Goal: Information Seeking & Learning: Learn about a topic

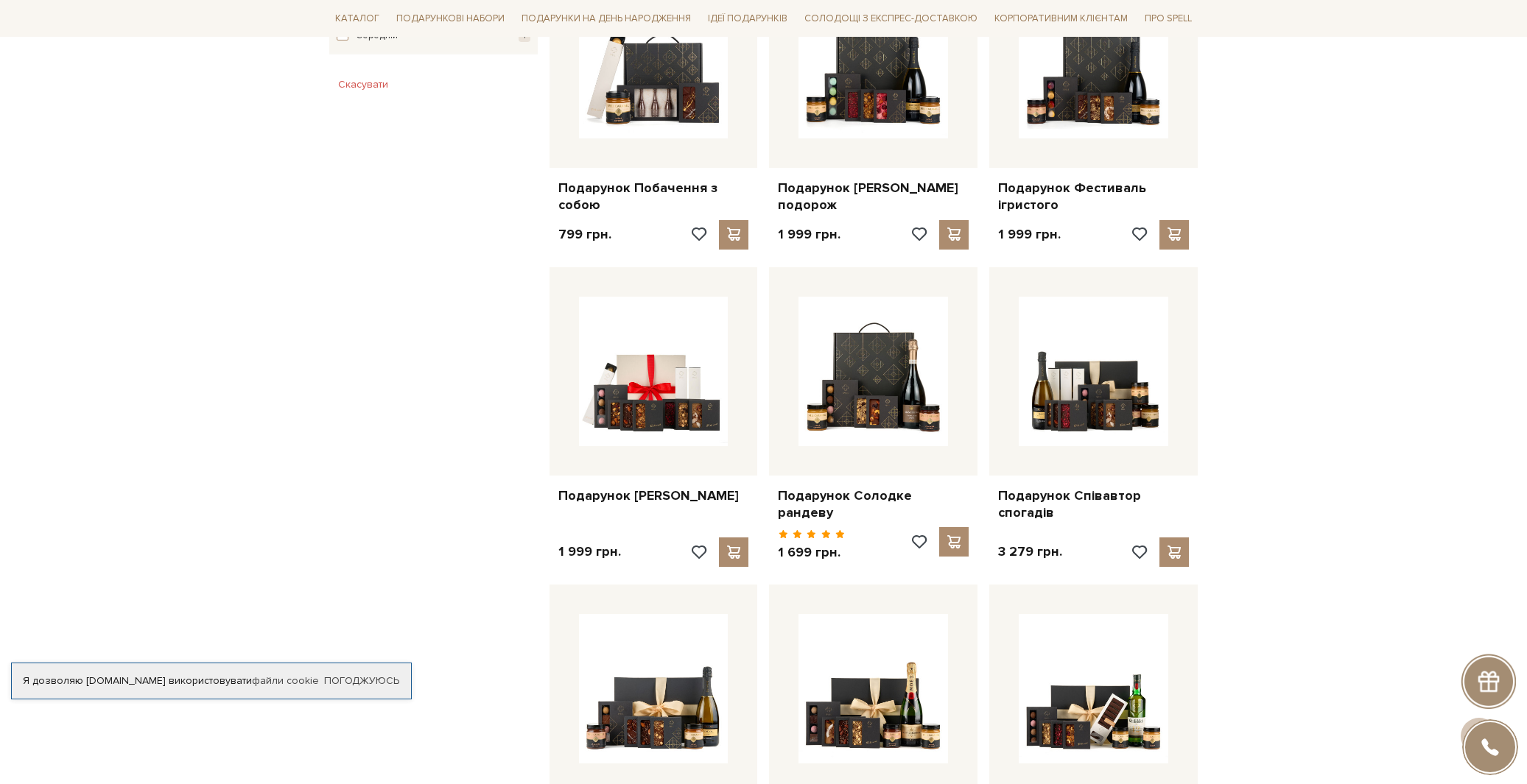
scroll to position [937, 0]
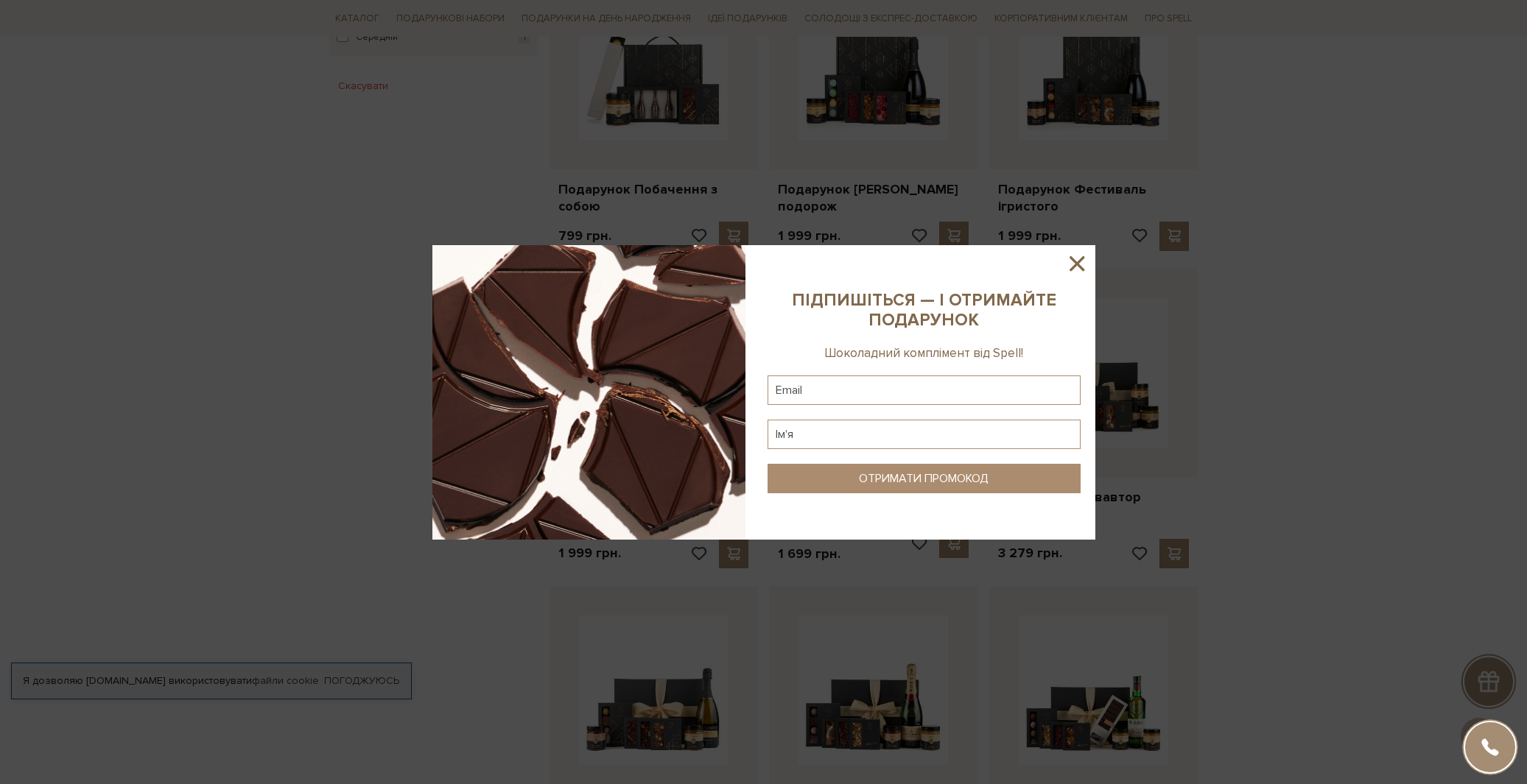
click at [1080, 270] on icon at bounding box center [1076, 263] width 25 height 25
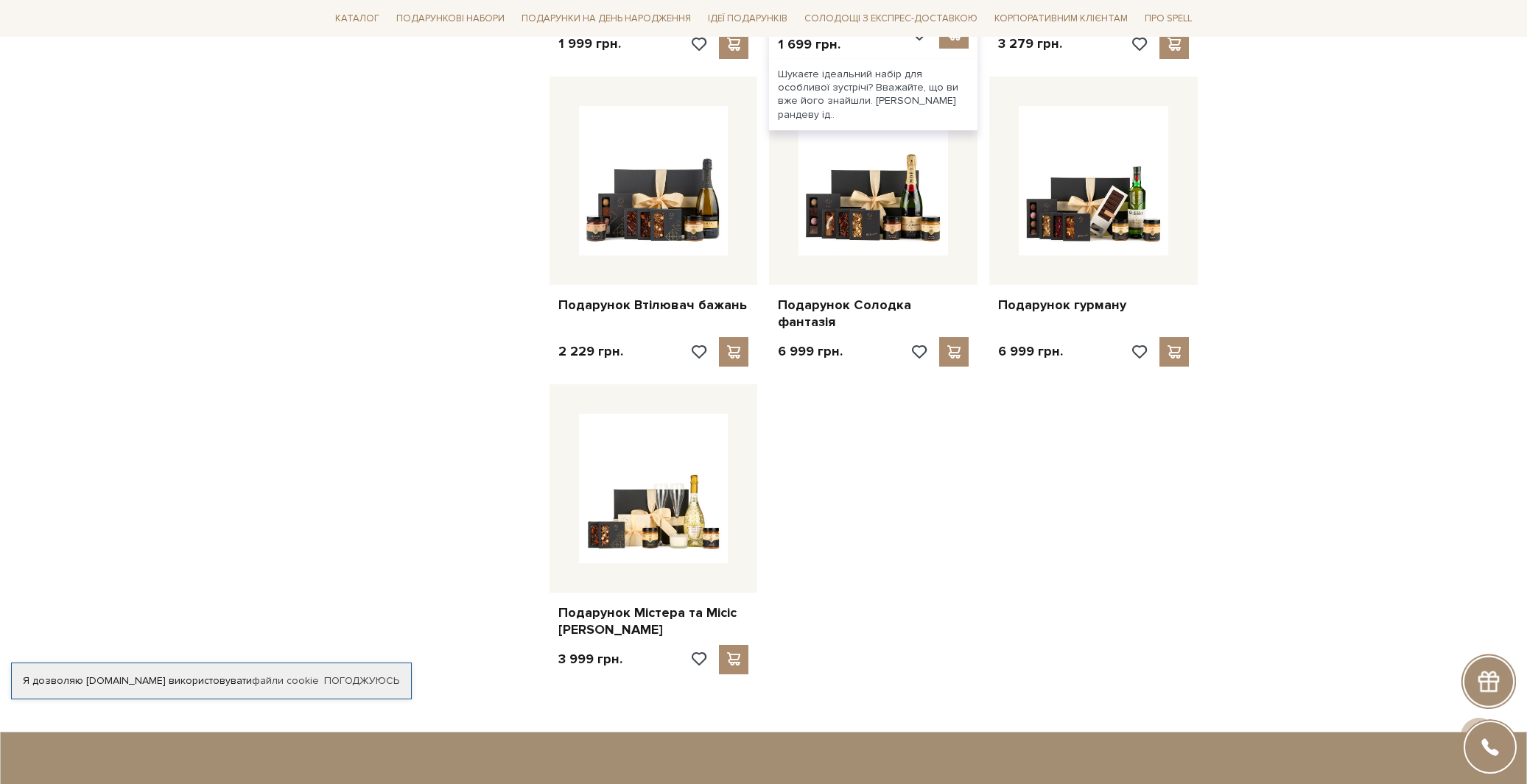
scroll to position [1710, 0]
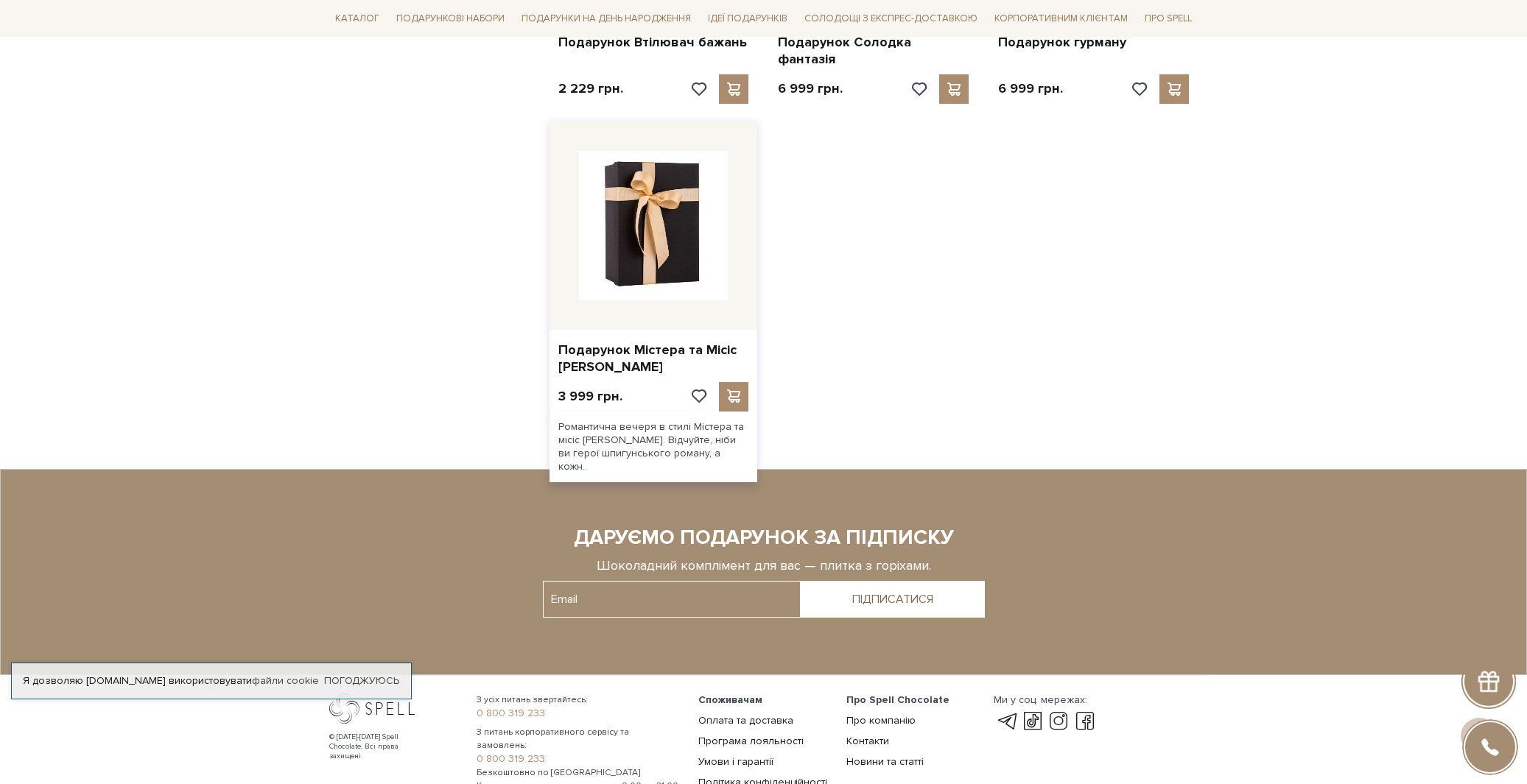
click at [656, 223] on img at bounding box center [654, 226] width 149 height 149
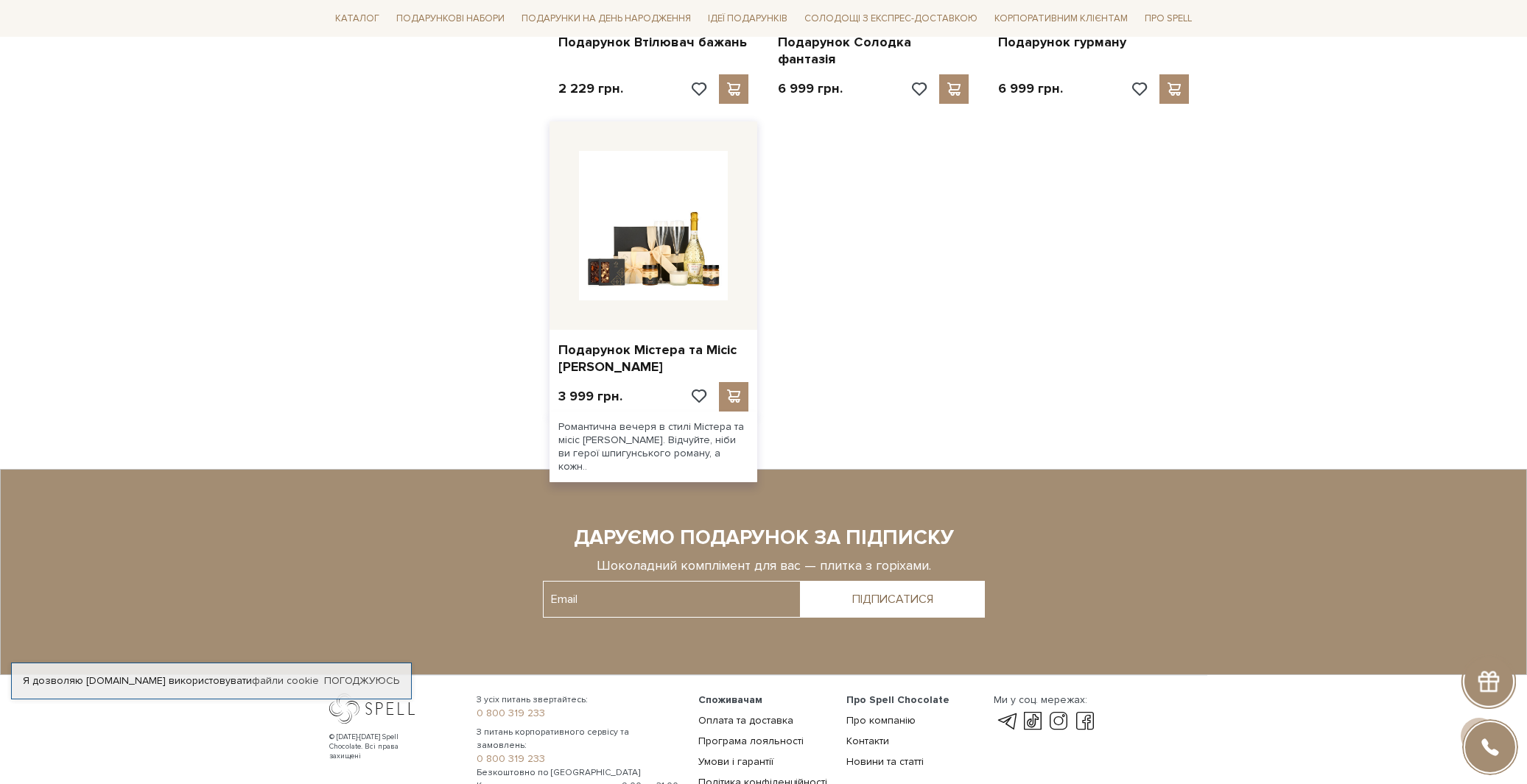
scroll to position [1599, 0]
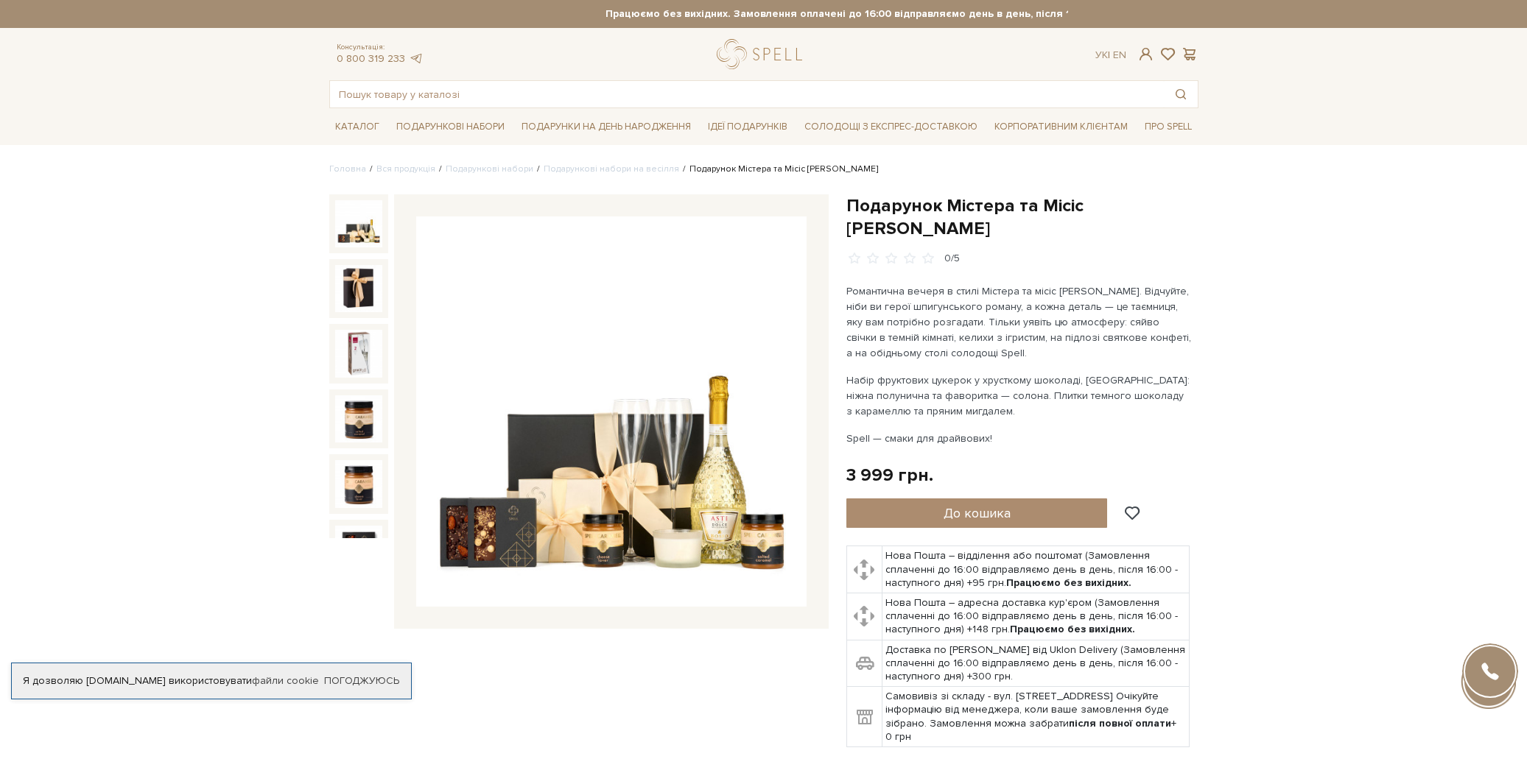
click at [1003, 288] on p "Романтична вечеря в стилі Містера та місіс [PERSON_NAME]. Відчуйте, ніби ви гер…" at bounding box center [1019, 321] width 345 height 77
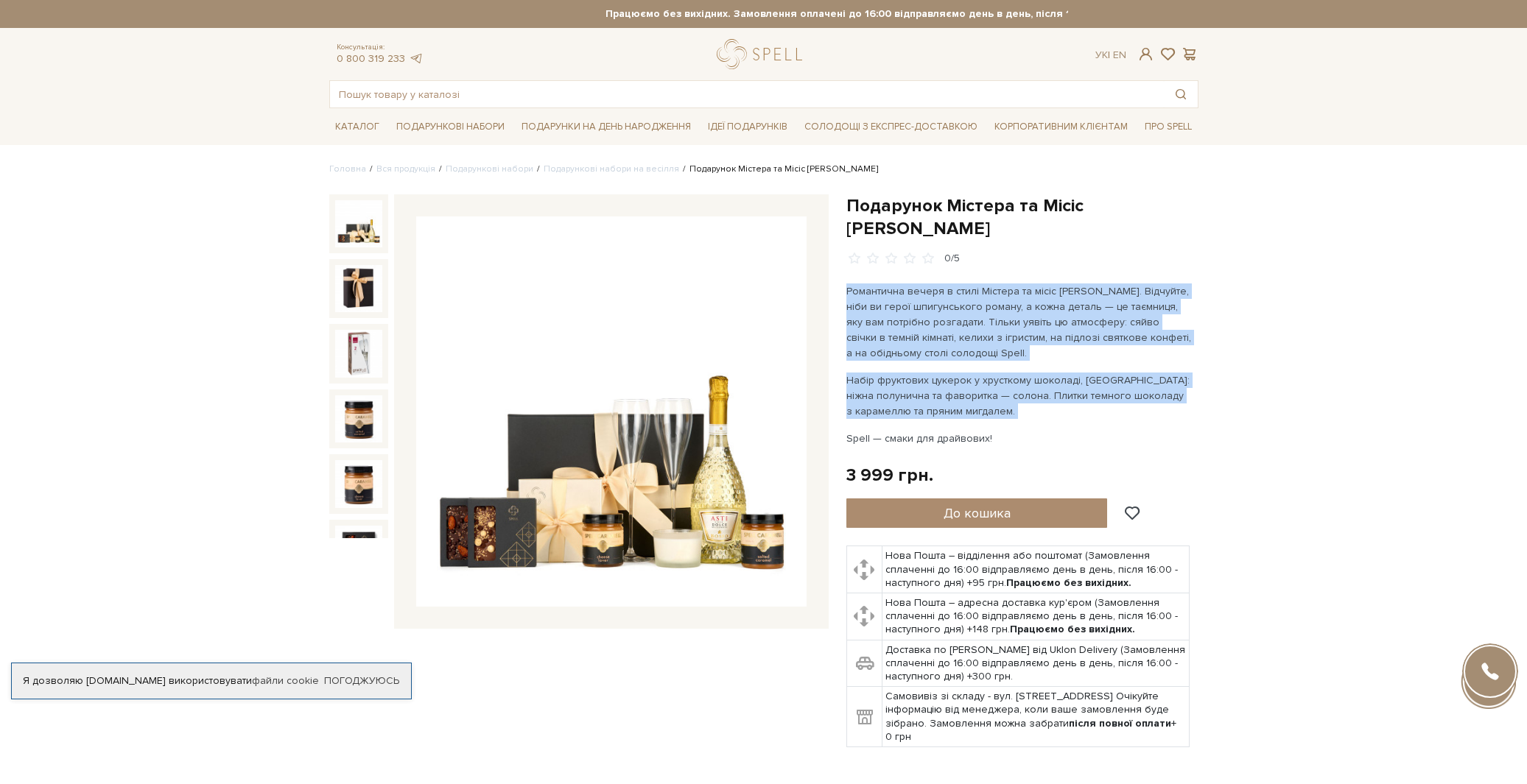
drag, startPoint x: 1003, startPoint y: 288, endPoint x: 1015, endPoint y: 352, distance: 65.1
click at [1013, 349] on div "Романтична вечеря в стилі Містера та місіс Сміт. Відчуйте, ніби ви герої шпигун…" at bounding box center [1019, 364] width 345 height 163
click at [1015, 372] on p "Набір фруктових цукерок у хрусткому шоколаді, [GEOGRAPHIC_DATA]: ніжна полуничн…" at bounding box center [1019, 395] width 345 height 46
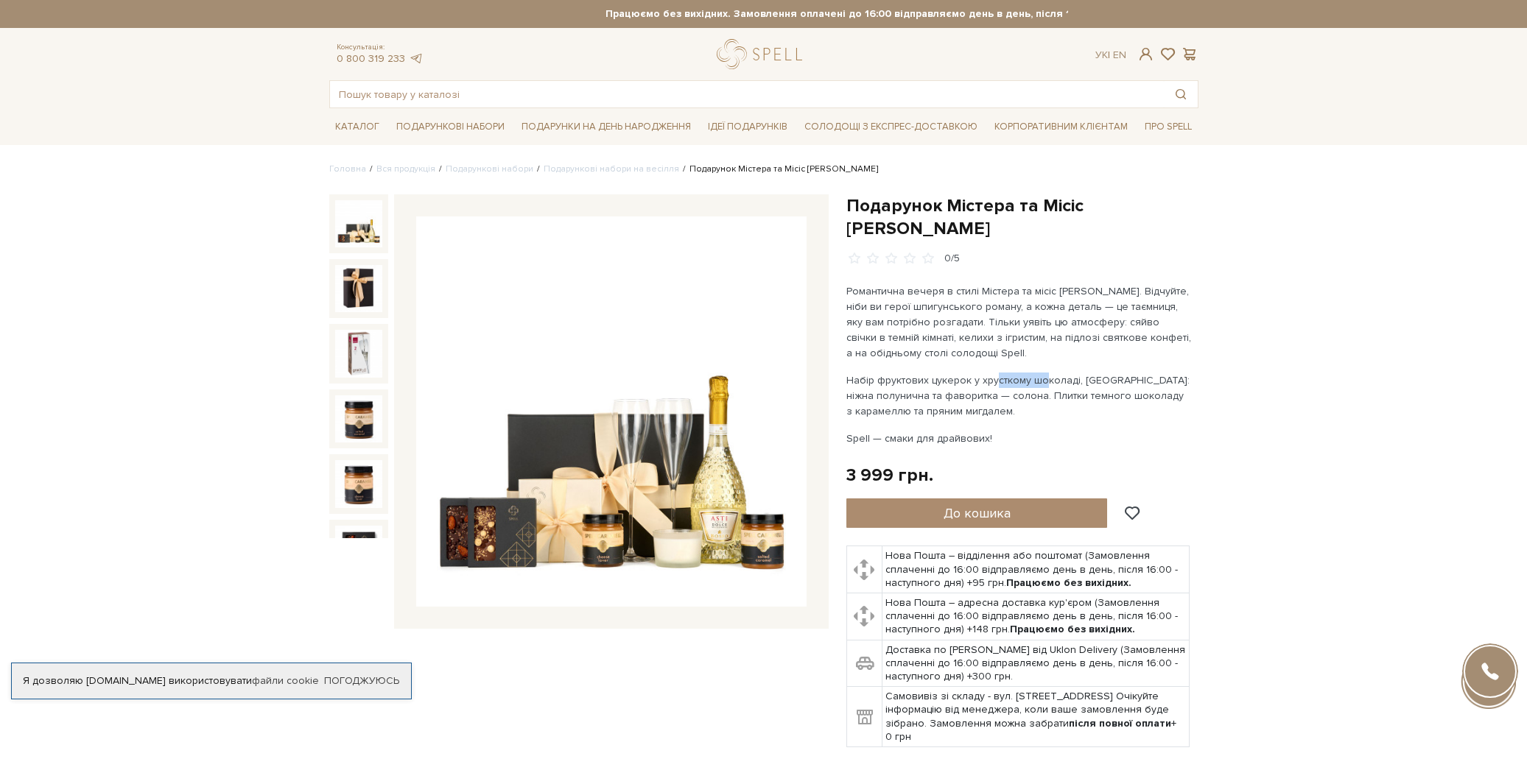
click at [1015, 372] on p "Набір фруктових цукерок у хрусткому шоколаді, [GEOGRAPHIC_DATA]: ніжна полуничн…" at bounding box center [1019, 395] width 345 height 46
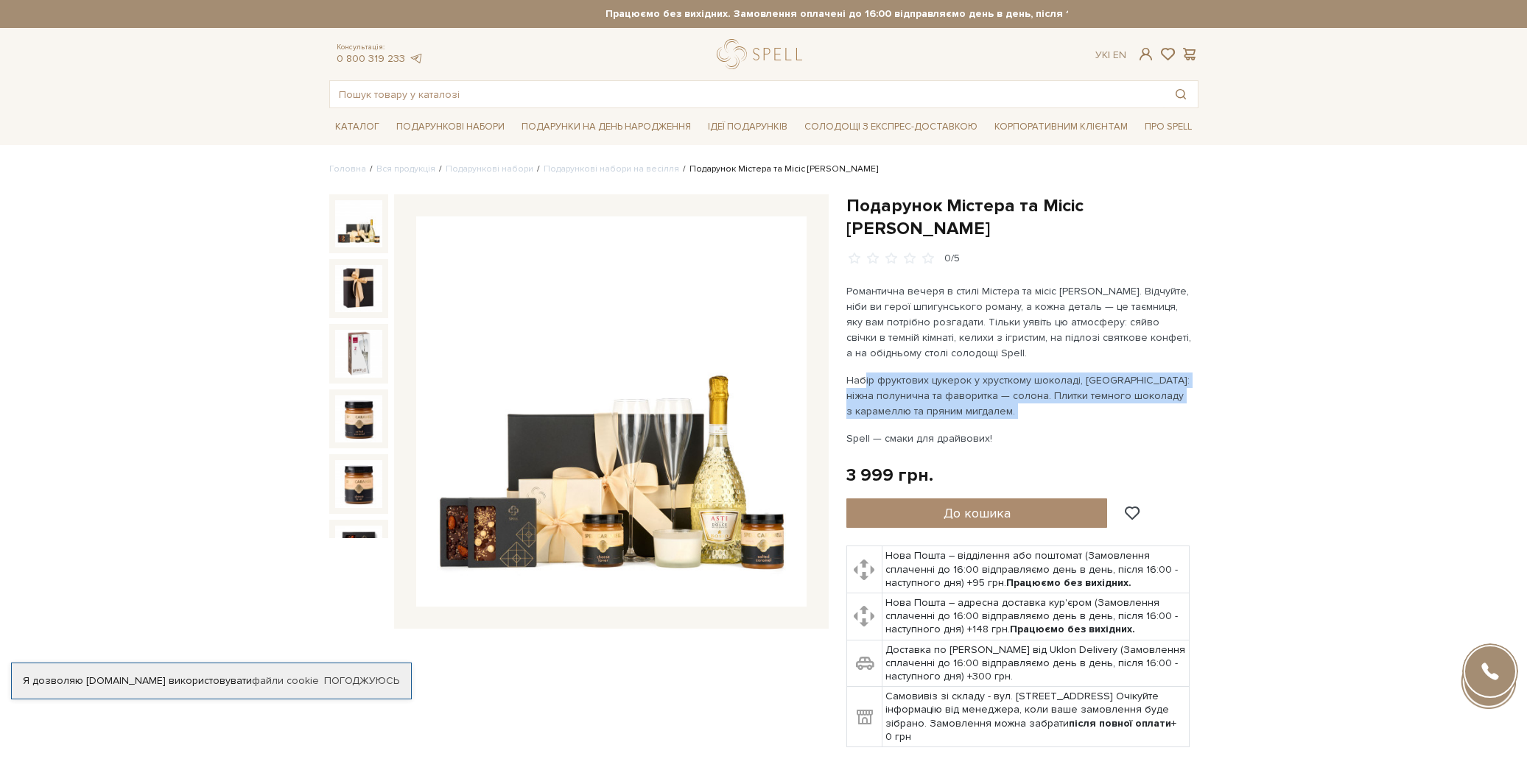
click at [1015, 372] on p "Набір фруктових цукерок у хрусткому шоколаді, [GEOGRAPHIC_DATA]: ніжна полуничн…" at bounding box center [1019, 395] width 345 height 46
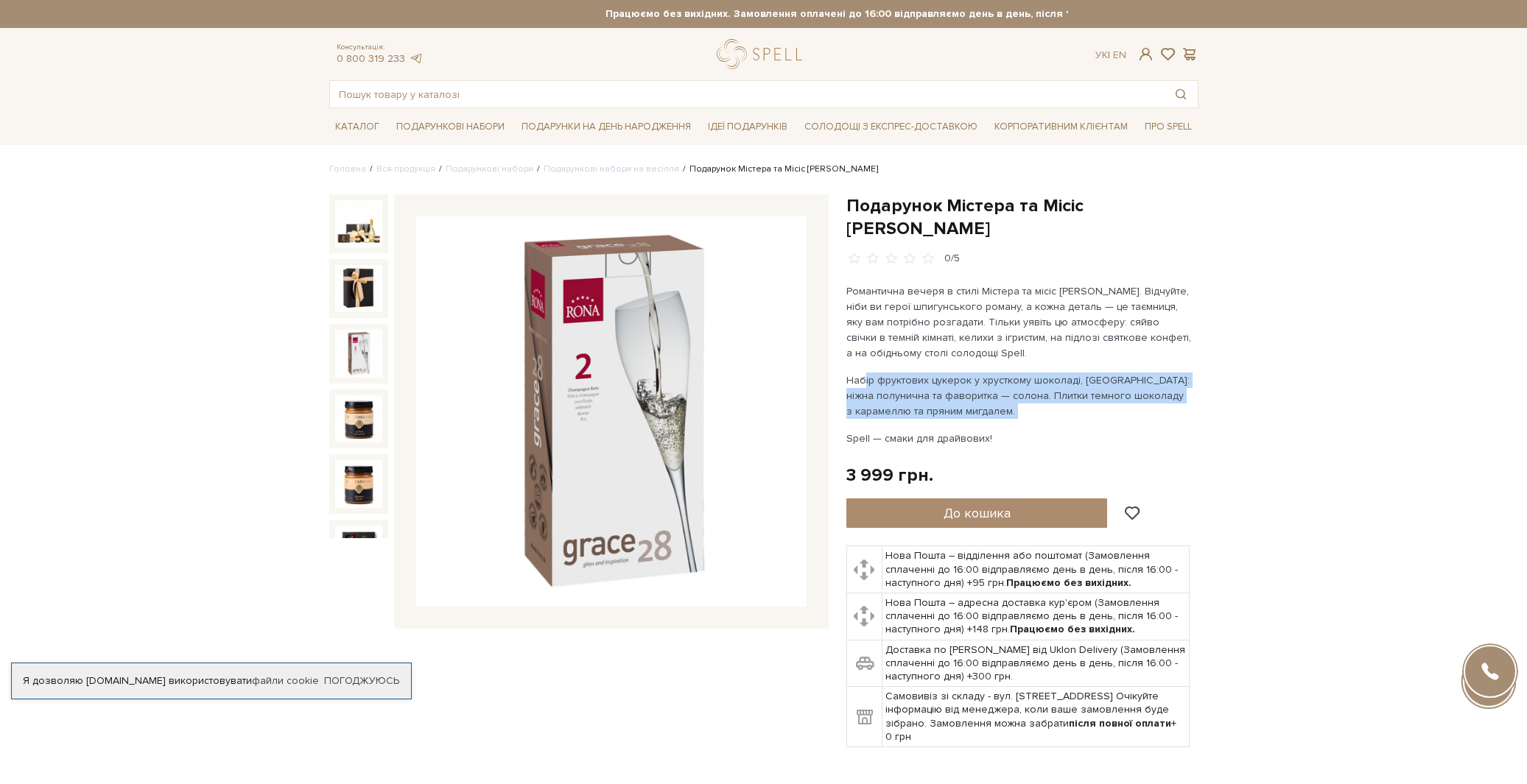
click at [343, 338] on img at bounding box center [359, 353] width 47 height 47
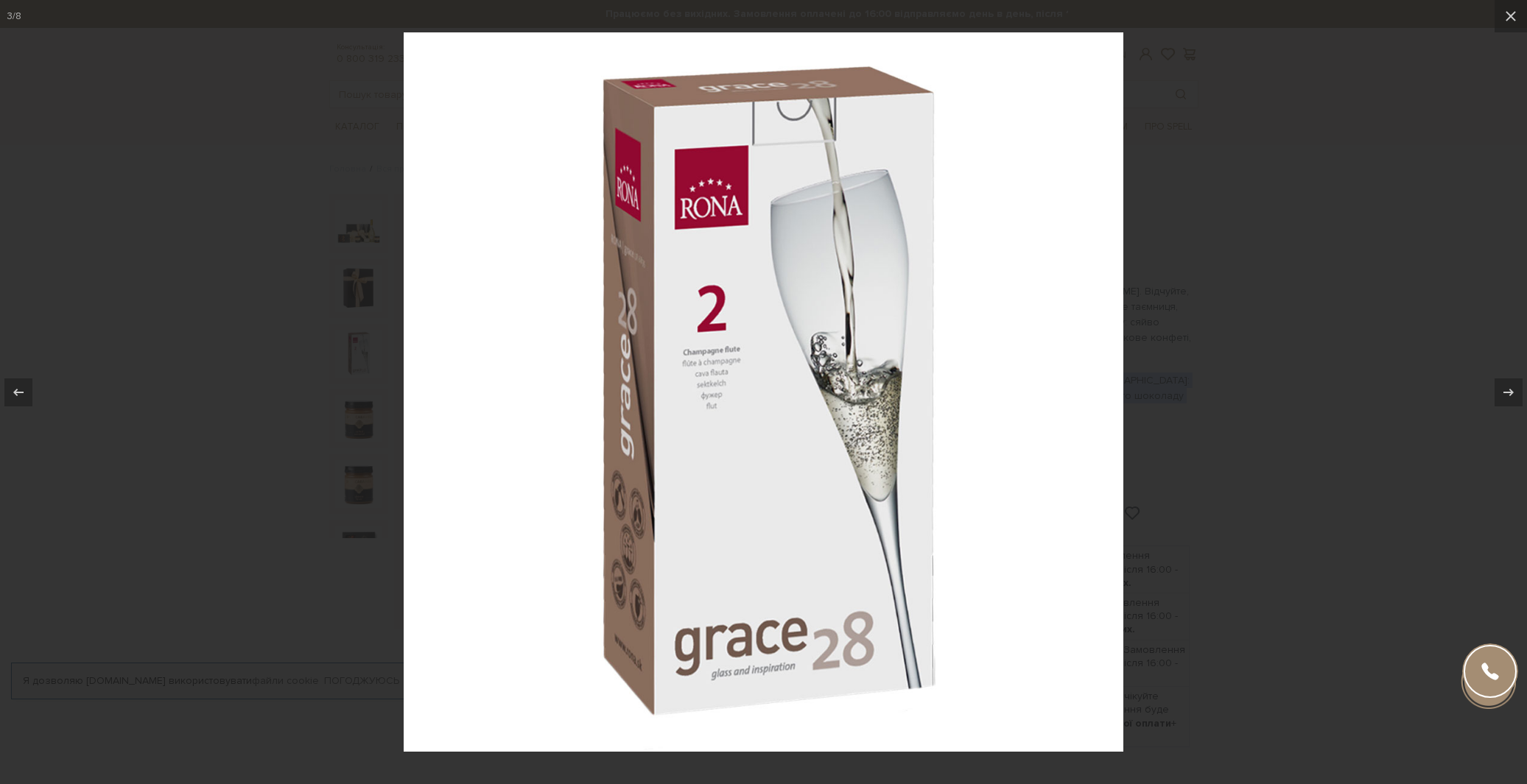
click at [383, 387] on div at bounding box center [764, 392] width 1527 height 784
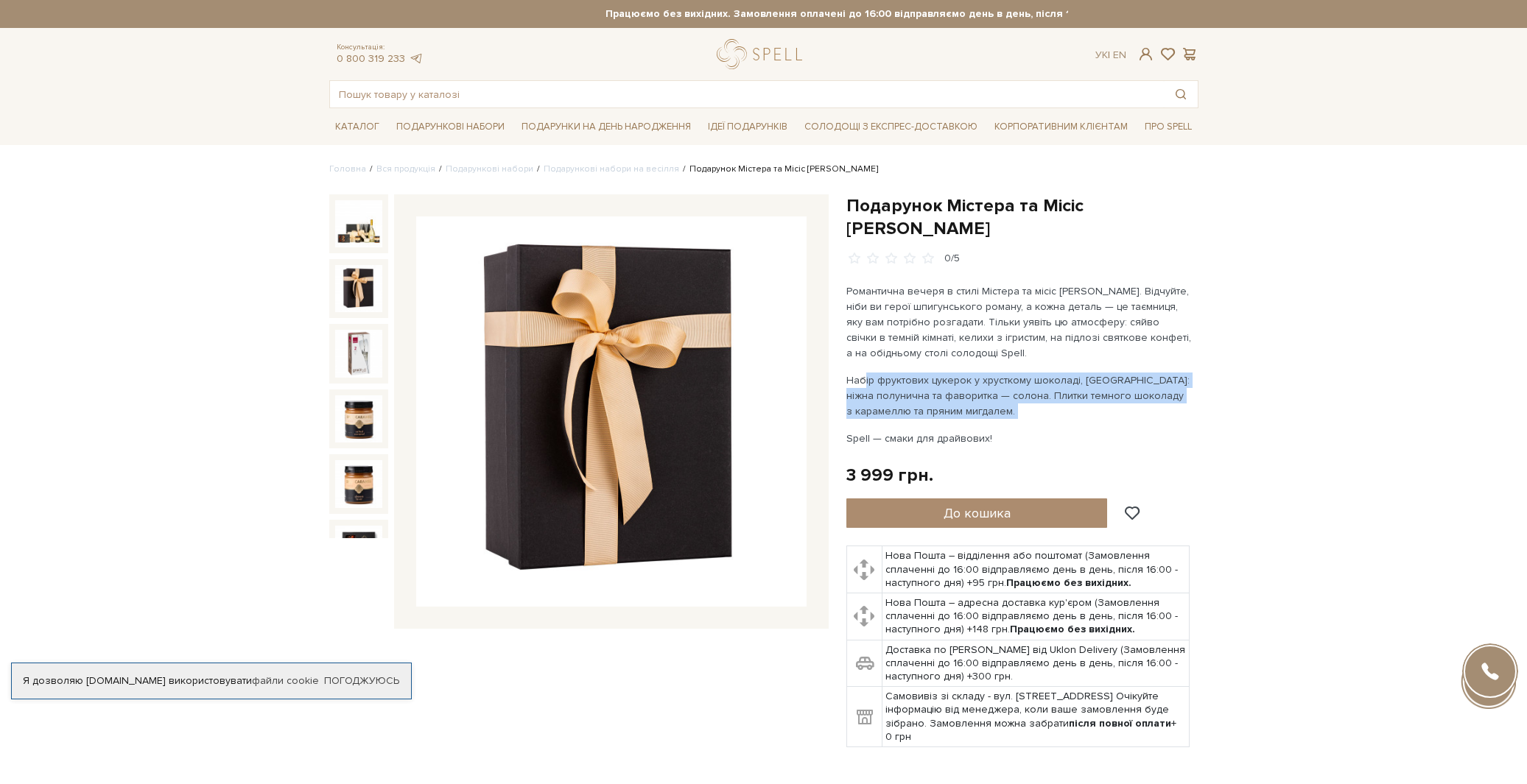
click at [343, 291] on img at bounding box center [359, 289] width 47 height 47
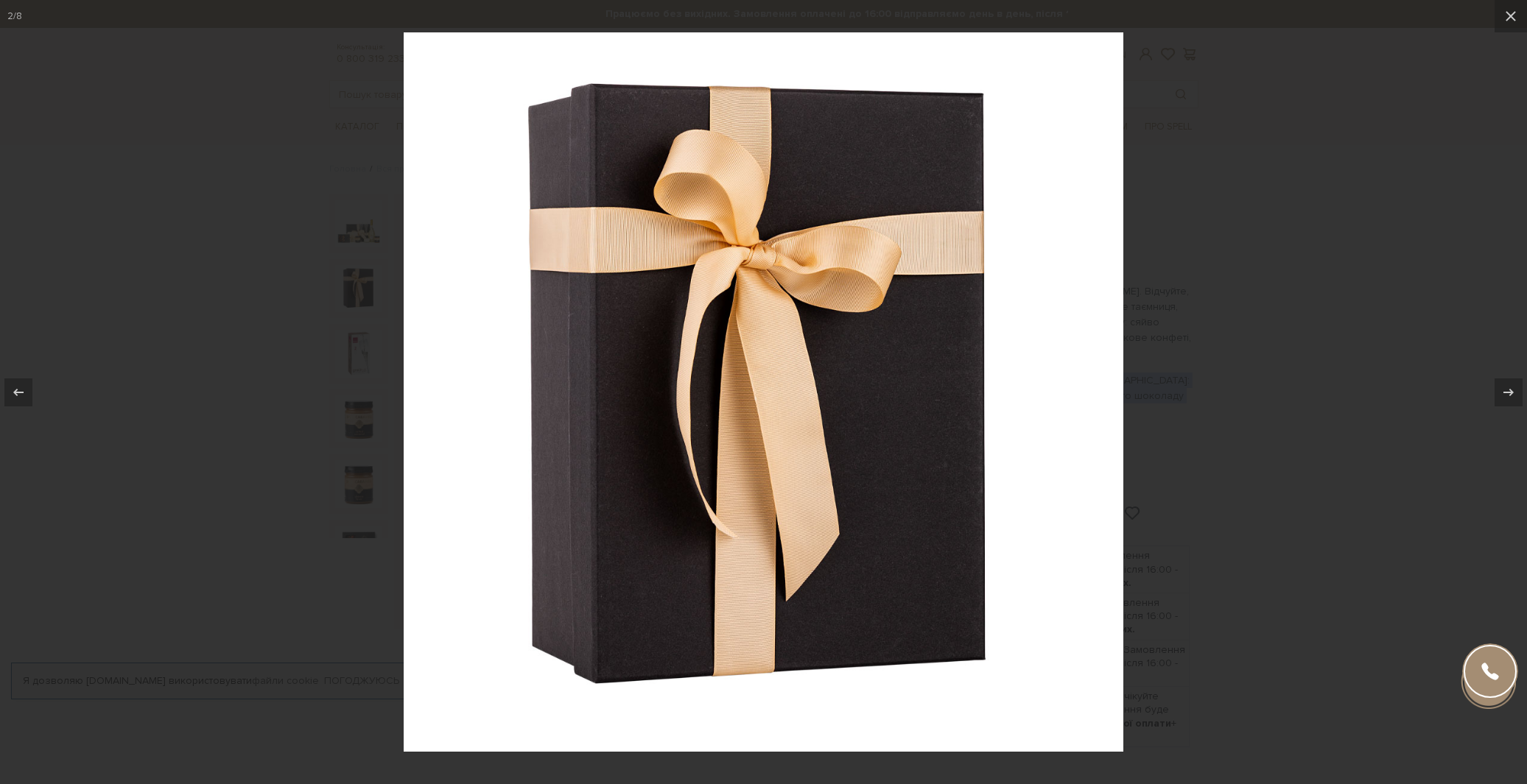
click at [352, 392] on div at bounding box center [764, 392] width 1527 height 784
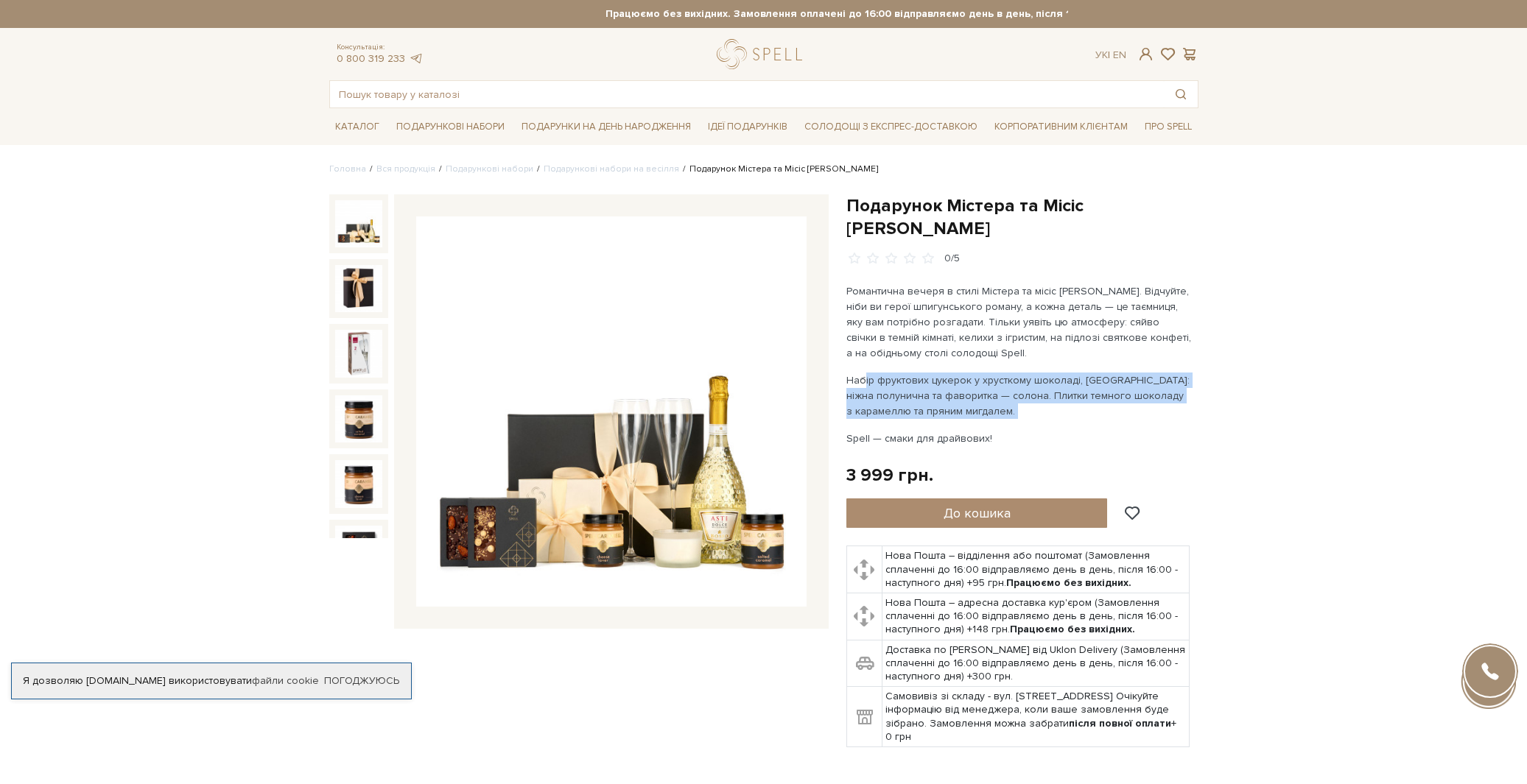
click at [357, 229] on img at bounding box center [359, 224] width 47 height 47
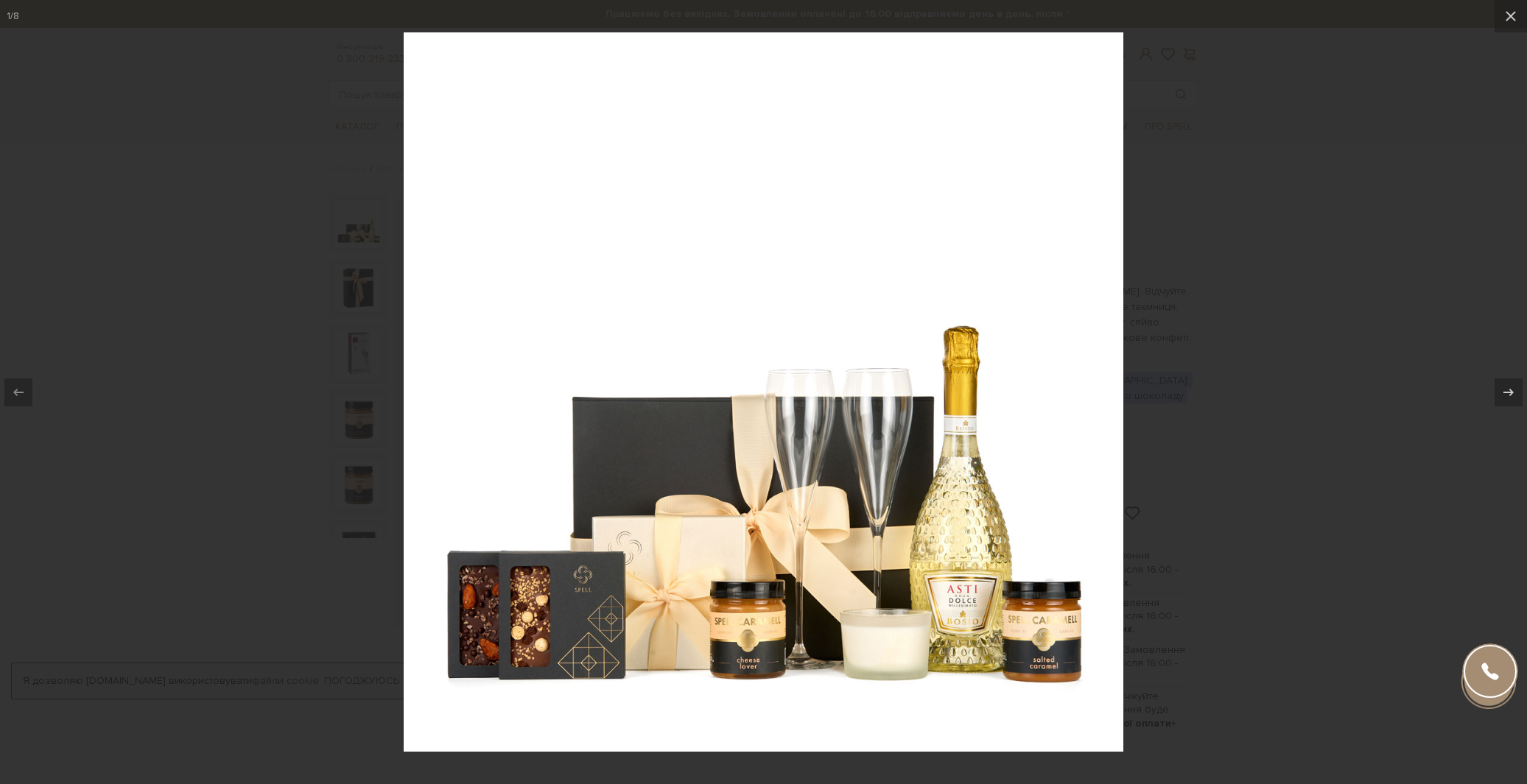
click at [347, 352] on div at bounding box center [764, 392] width 1527 height 784
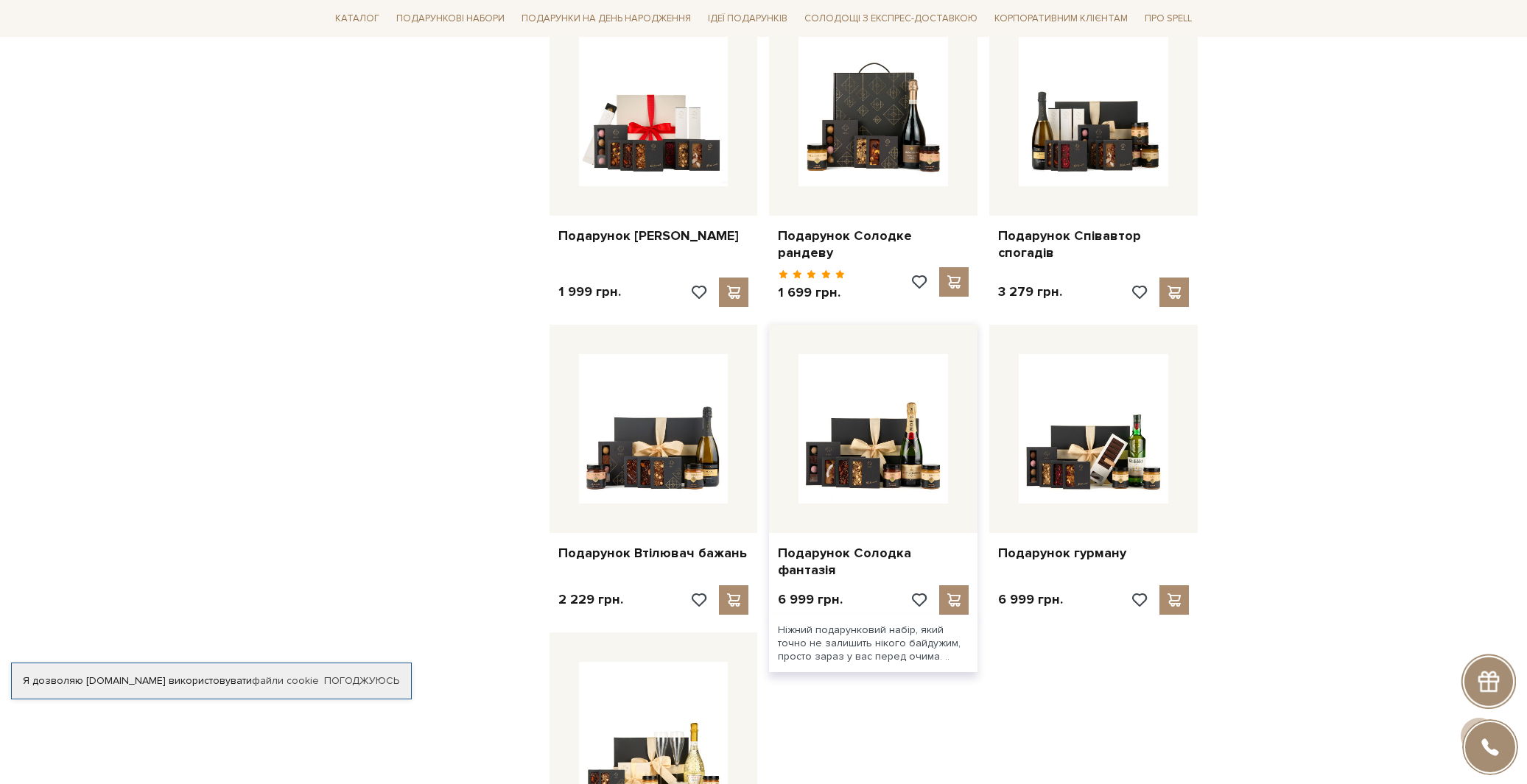
scroll to position [1126, 0]
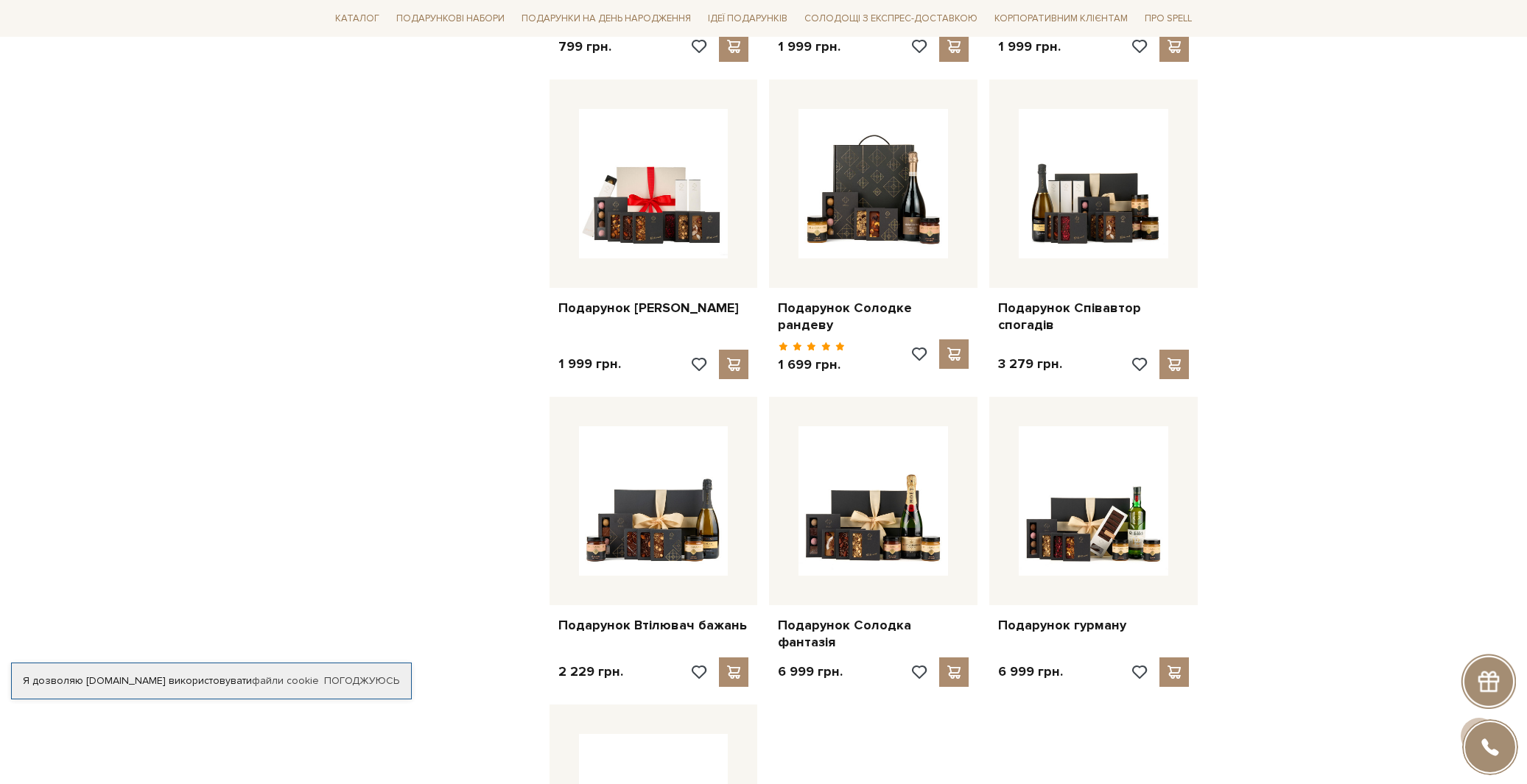
click at [913, 752] on div "Подарунок Сонце з-за хмар - Колекція Для Неї 1 199 грн." at bounding box center [874, 72] width 661 height 1856
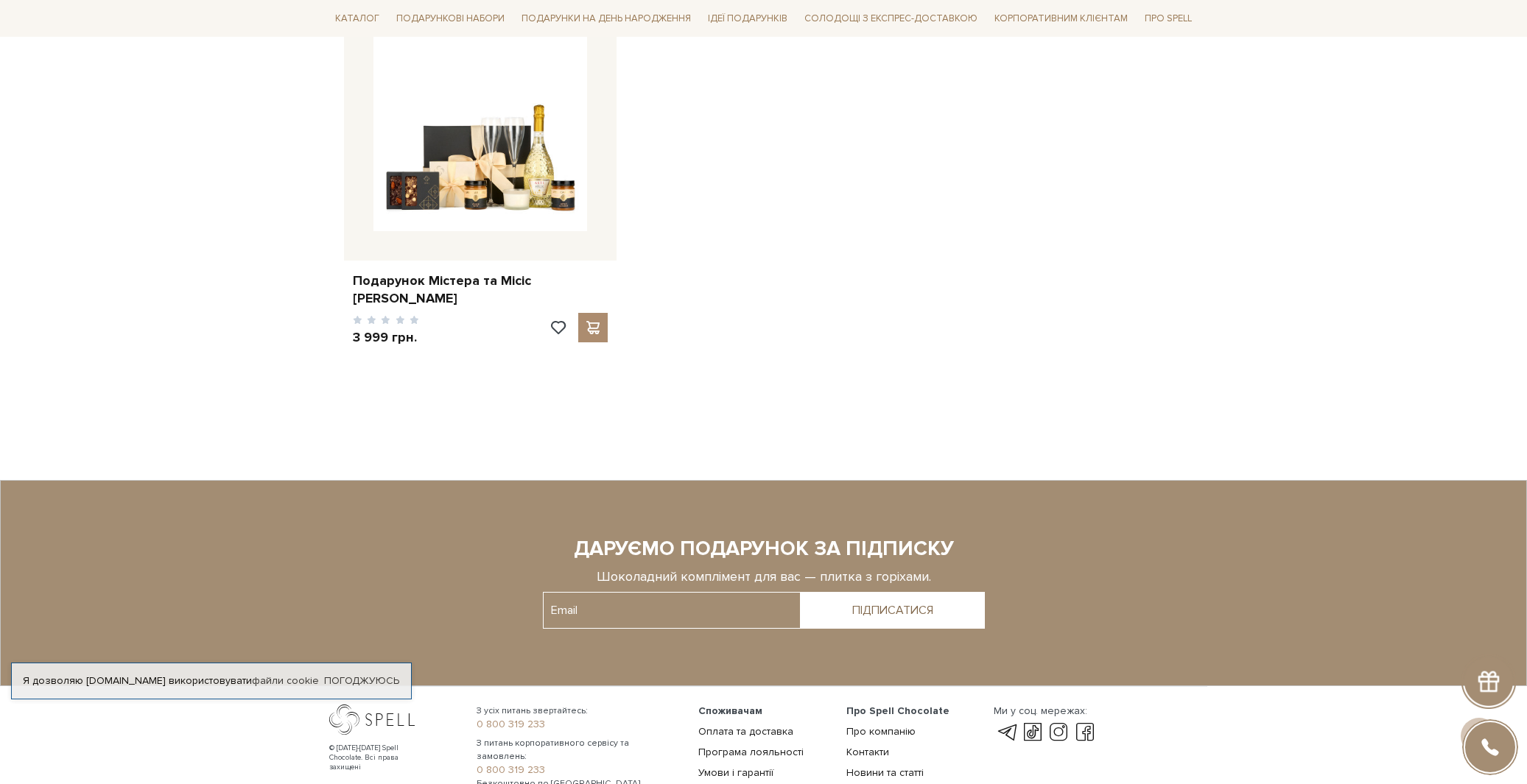
scroll to position [1829, 0]
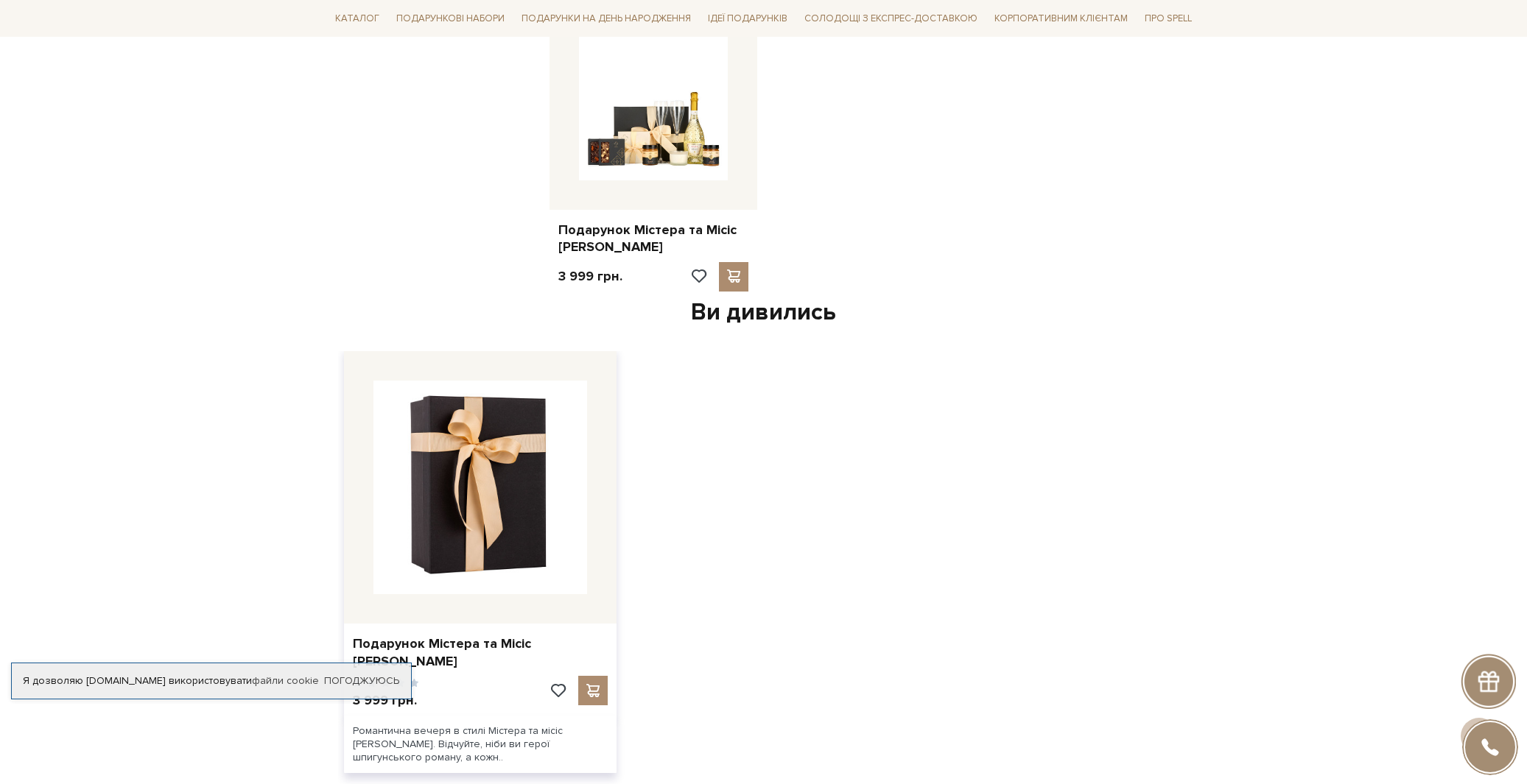
click at [538, 553] on img at bounding box center [480, 487] width 214 height 214
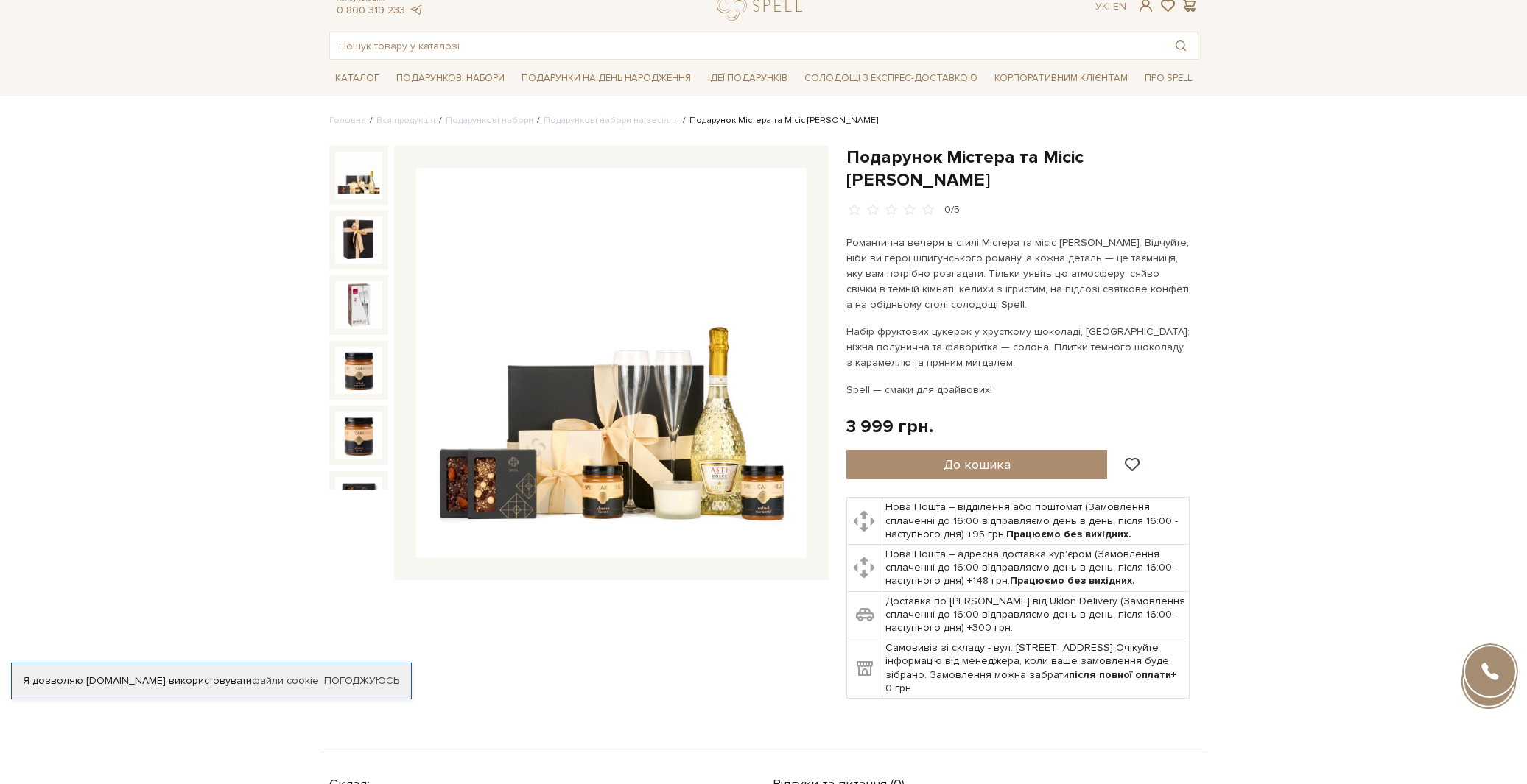
scroll to position [89, 0]
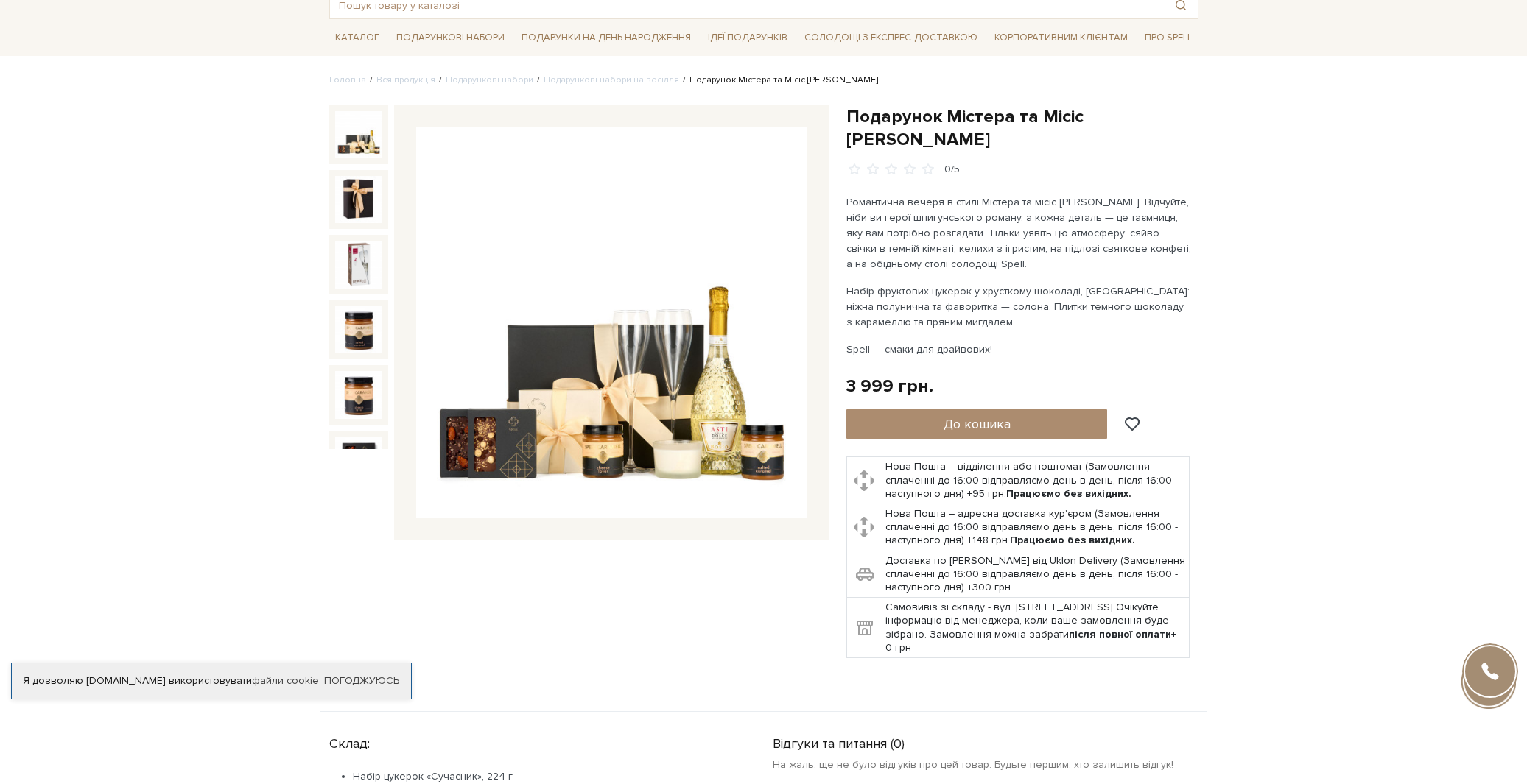
click at [860, 375] on div "3 999 грн." at bounding box center [889, 386] width 87 height 23
drag, startPoint x: 860, startPoint y: 351, endPoint x: 838, endPoint y: 357, distance: 22.8
click at [837, 356] on div "Подарунок Містера та Місіс [PERSON_NAME] 0/5" at bounding box center [1022, 391] width 370 height 571
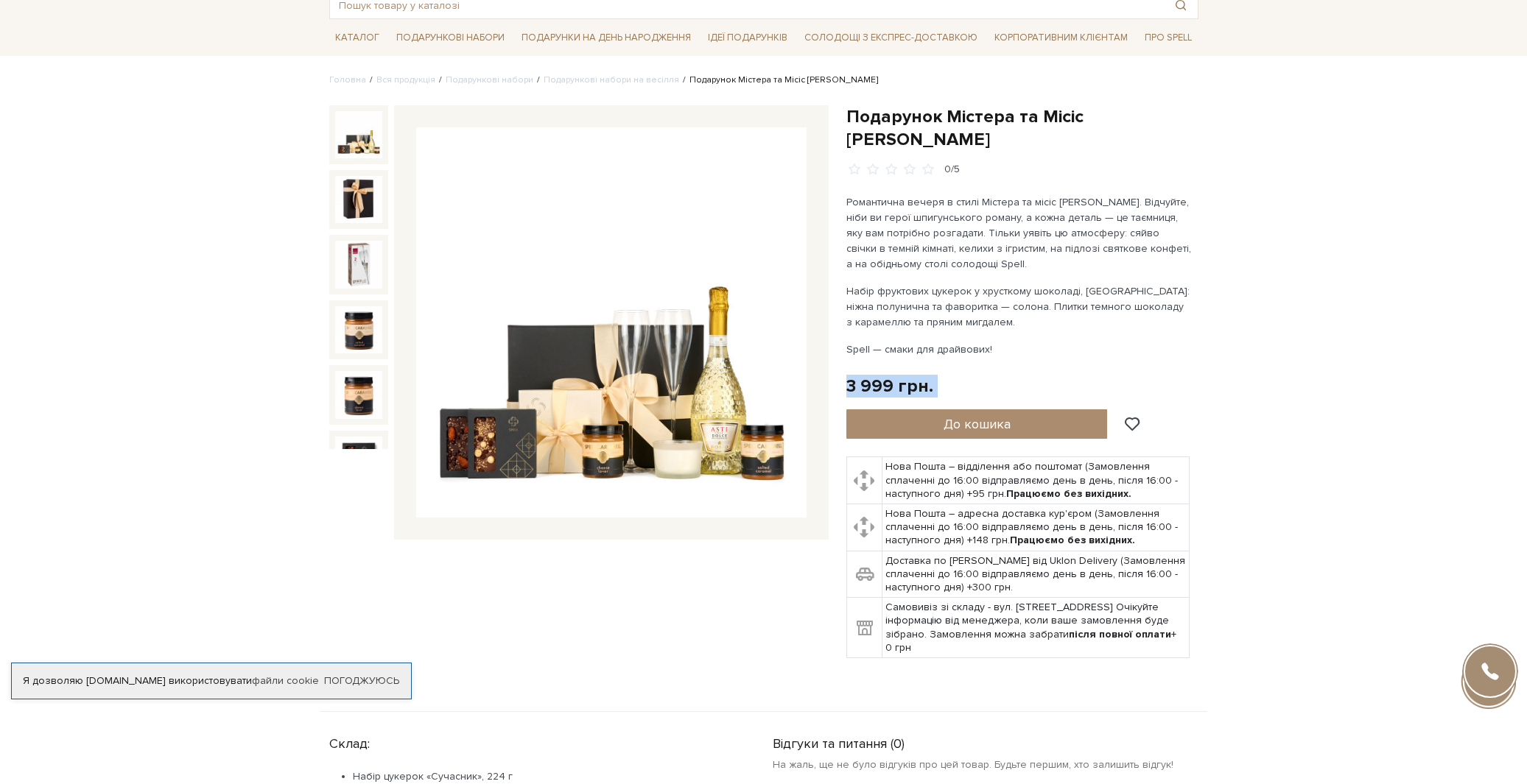
click at [841, 358] on div "Подарунок Містера та Місіс [PERSON_NAME] 0/5" at bounding box center [1022, 391] width 370 height 571
drag, startPoint x: 841, startPoint y: 358, endPoint x: 882, endPoint y: 359, distance: 41.0
click at [882, 359] on div "Подарунок Містера та Місіс [PERSON_NAME] 0/5" at bounding box center [1022, 391] width 370 height 571
click at [882, 375] on div "3 999 грн." at bounding box center [889, 386] width 87 height 23
drag, startPoint x: 900, startPoint y: 362, endPoint x: 860, endPoint y: 361, distance: 40.0
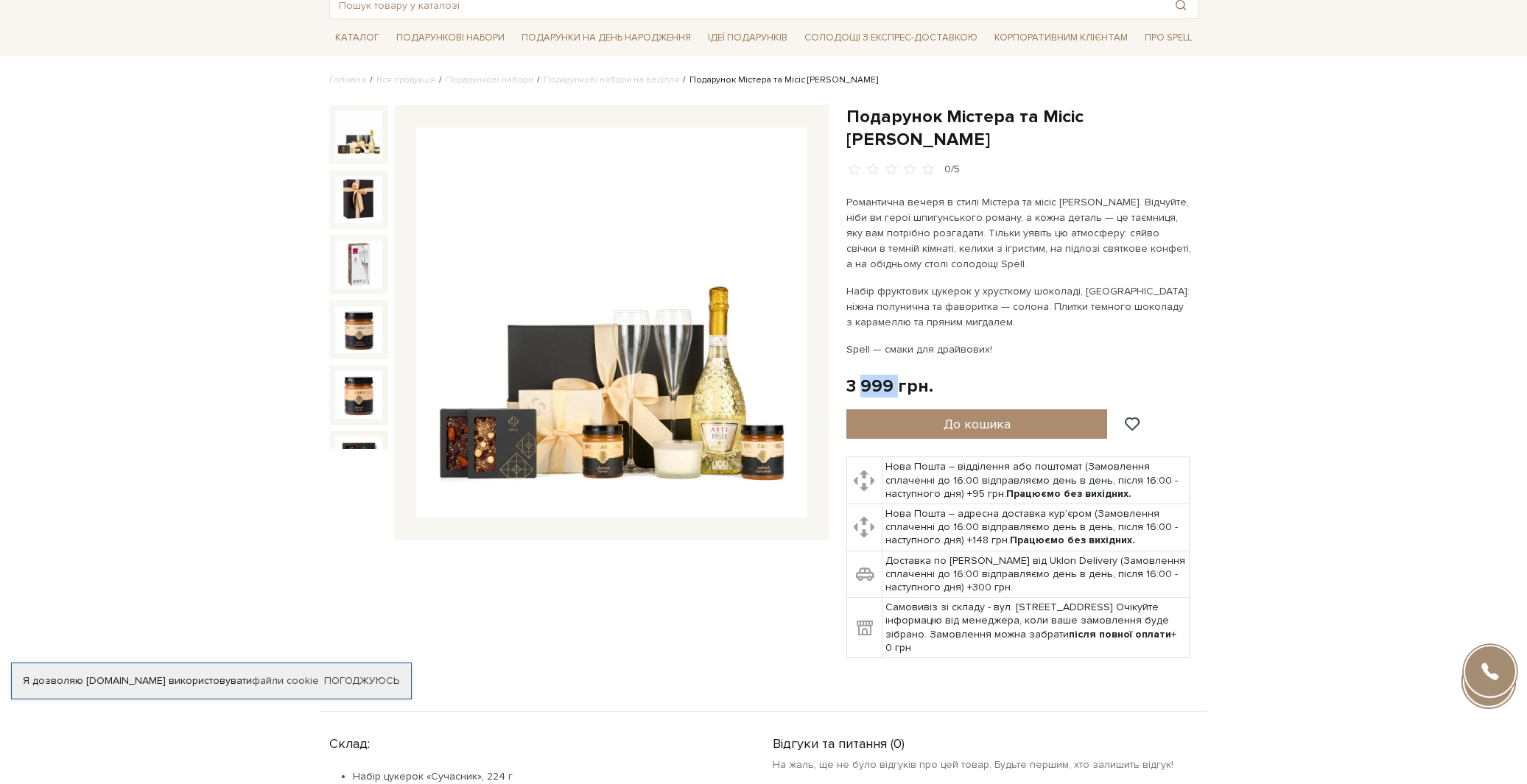
click at [860, 375] on div "3 999 грн." at bounding box center [889, 386] width 87 height 23
drag, startPoint x: 860, startPoint y: 361, endPoint x: 834, endPoint y: 356, distance: 26.5
click at [856, 375] on div "3 999 грн." at bounding box center [889, 386] width 87 height 23
drag, startPoint x: 842, startPoint y: 357, endPoint x: 891, endPoint y: 357, distance: 49.0
click at [891, 357] on div "Подарунок Містера та Місіс [PERSON_NAME] 0/5" at bounding box center [1022, 391] width 370 height 571
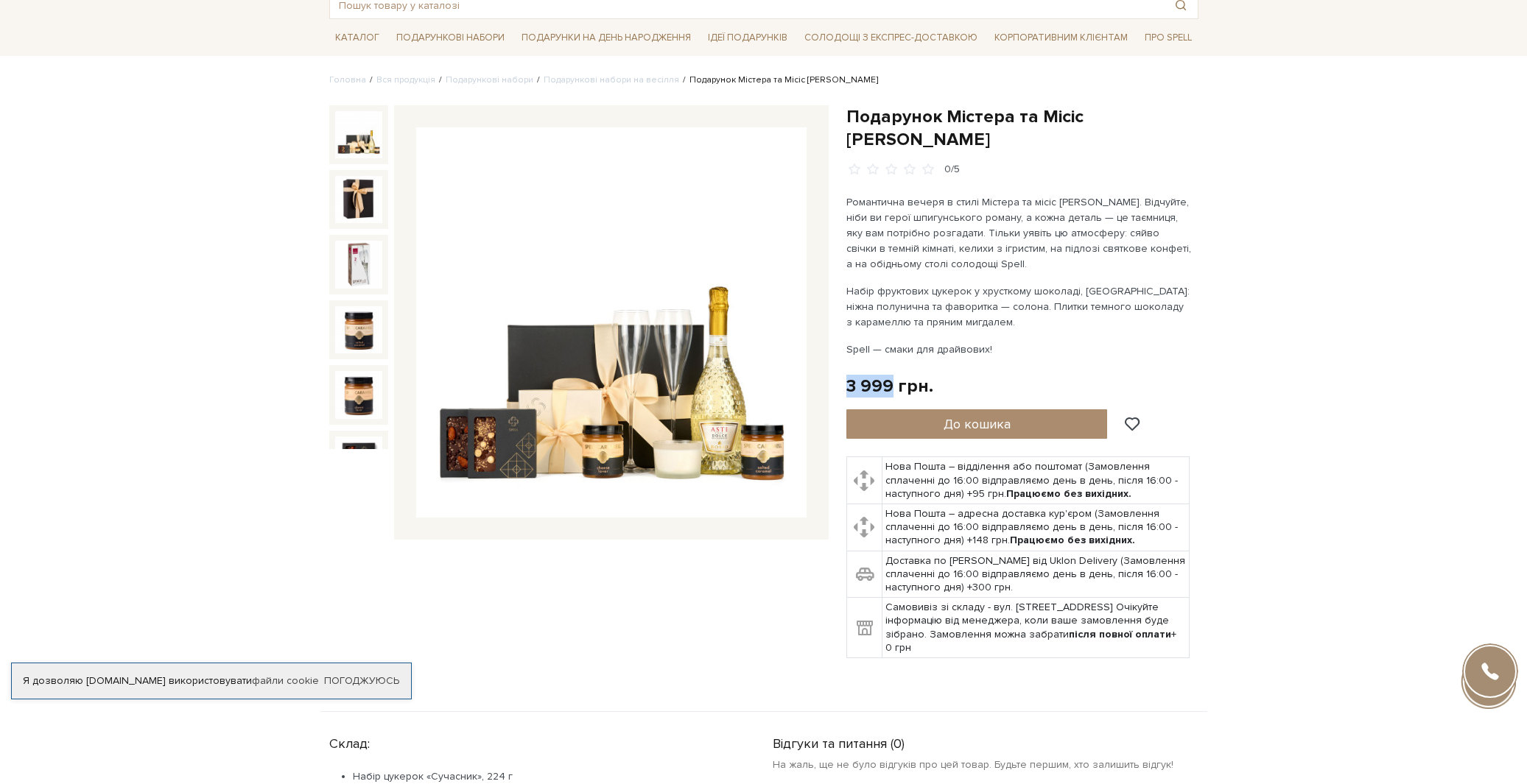
click at [891, 375] on div "3 999 грн." at bounding box center [889, 386] width 87 height 23
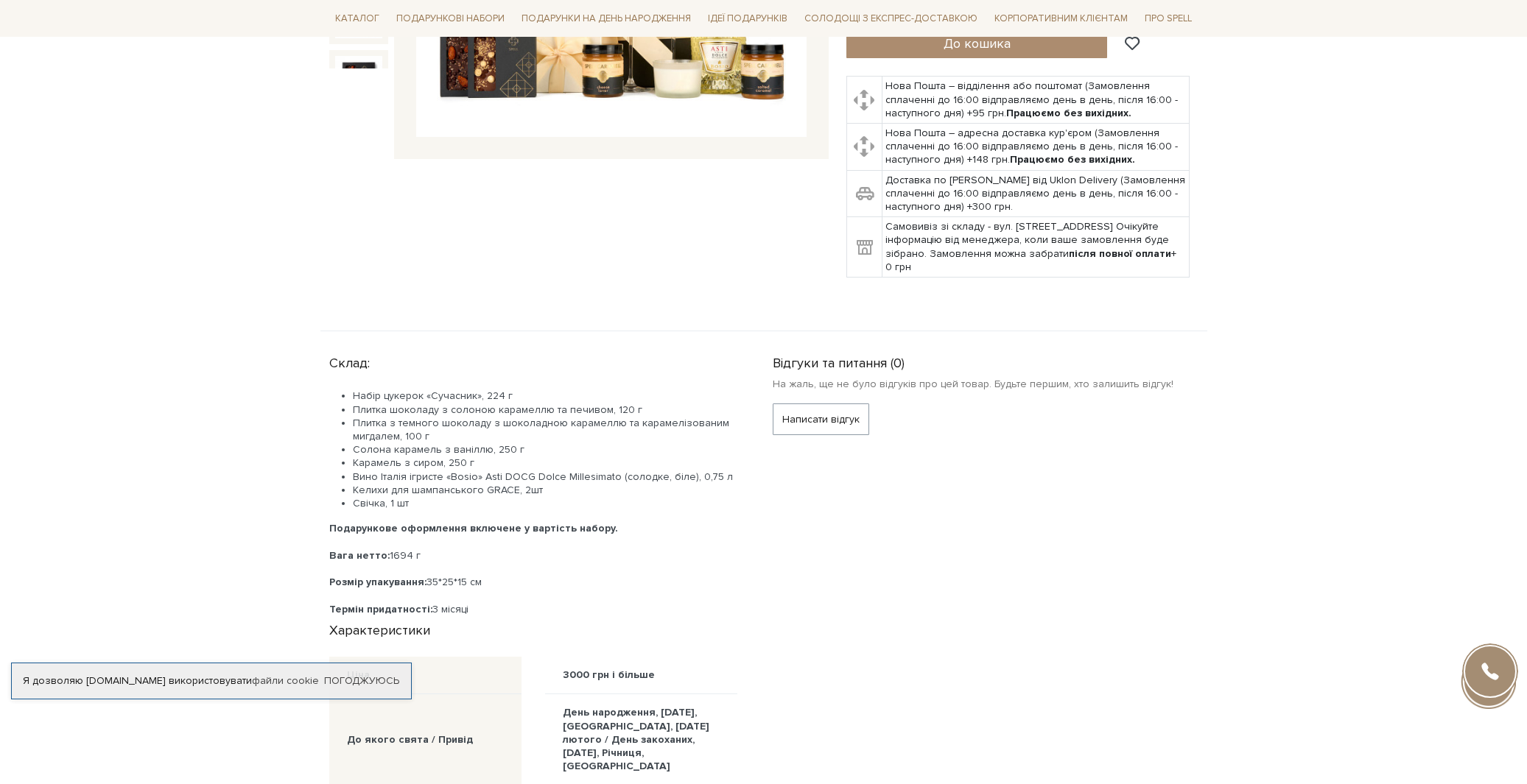
scroll to position [472, 0]
click at [453, 355] on div "Склад: Набір цукерок «Сучасник», 224 г Плитка шоколаду з солоною карамеллю та п…" at bounding box center [541, 482] width 425 height 268
click at [464, 402] on li "Плитка шоколаду з солоною карамеллю та печивом, 120 г" at bounding box center [545, 409] width 384 height 14
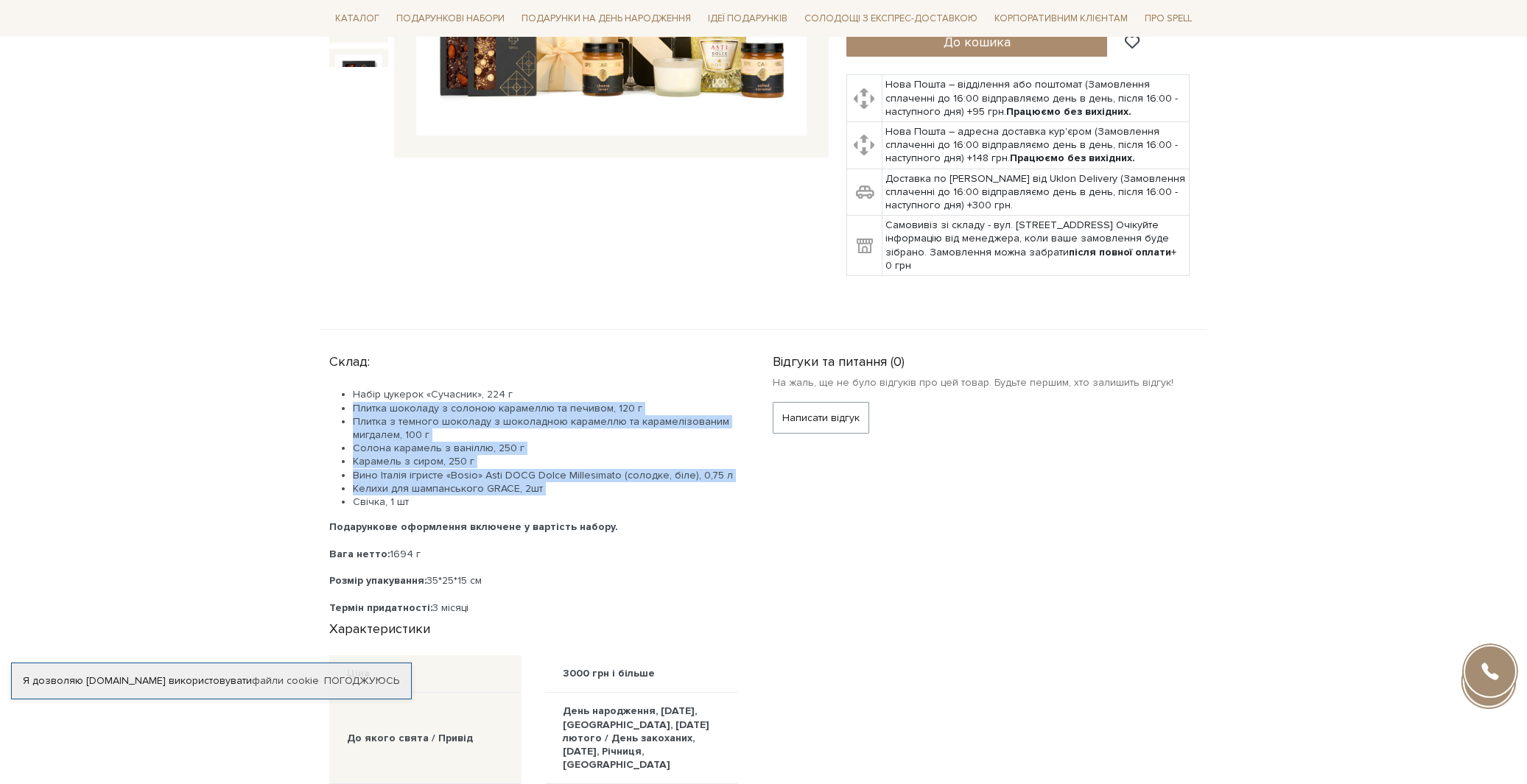
drag, startPoint x: 464, startPoint y: 379, endPoint x: 507, endPoint y: 464, distance: 95.3
click at [507, 465] on ul "Набір цукерок «Сучасник», 224 г Плитка шоколаду з солоною карамеллю та печивом,…" at bounding box center [533, 448] width 408 height 121
click at [507, 483] on li "Келихи для шампанського GRACE, 2шт" at bounding box center [545, 489] width 384 height 14
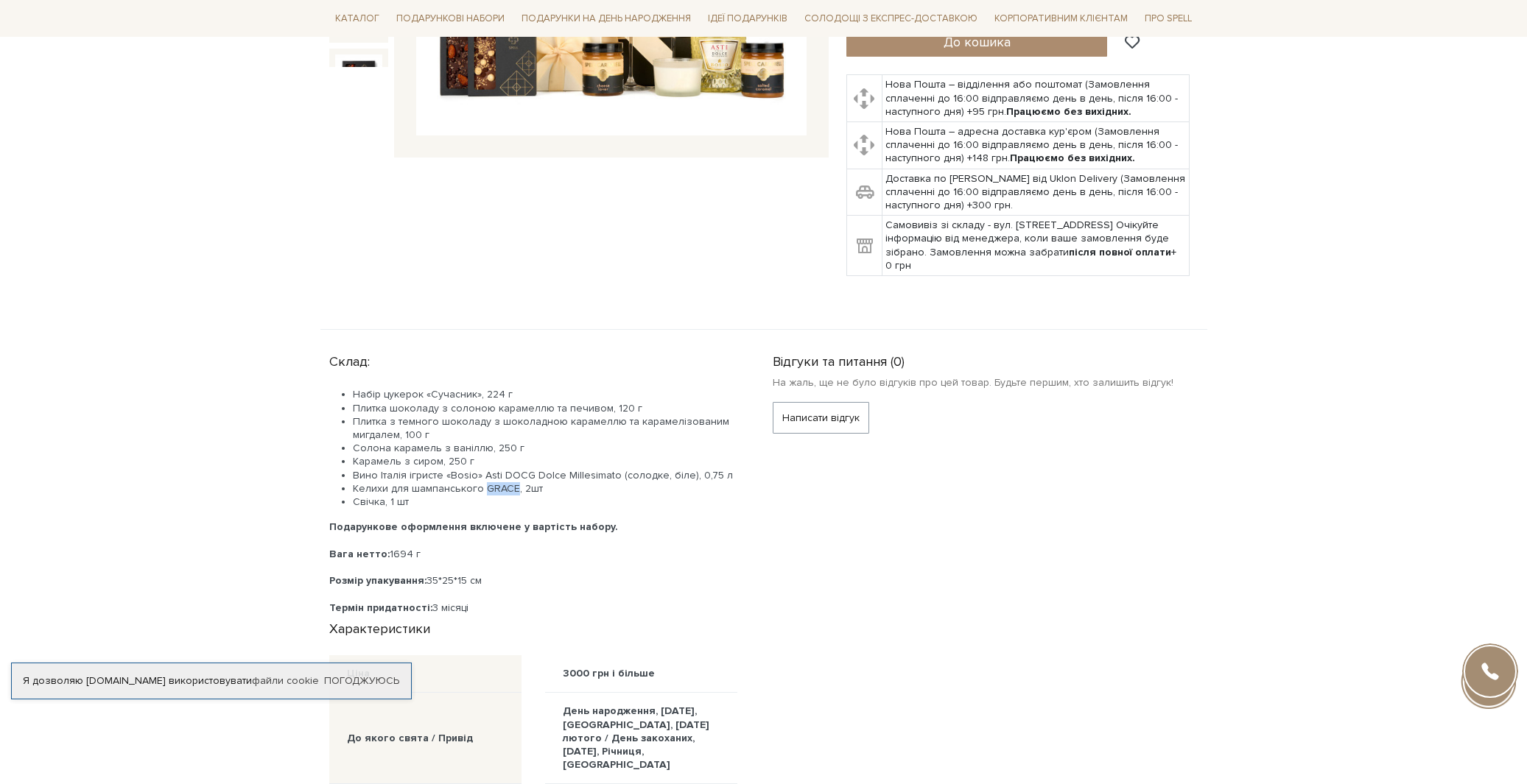
click at [507, 483] on li "Келихи для шампанського GRACE, 2шт" at bounding box center [545, 489] width 384 height 14
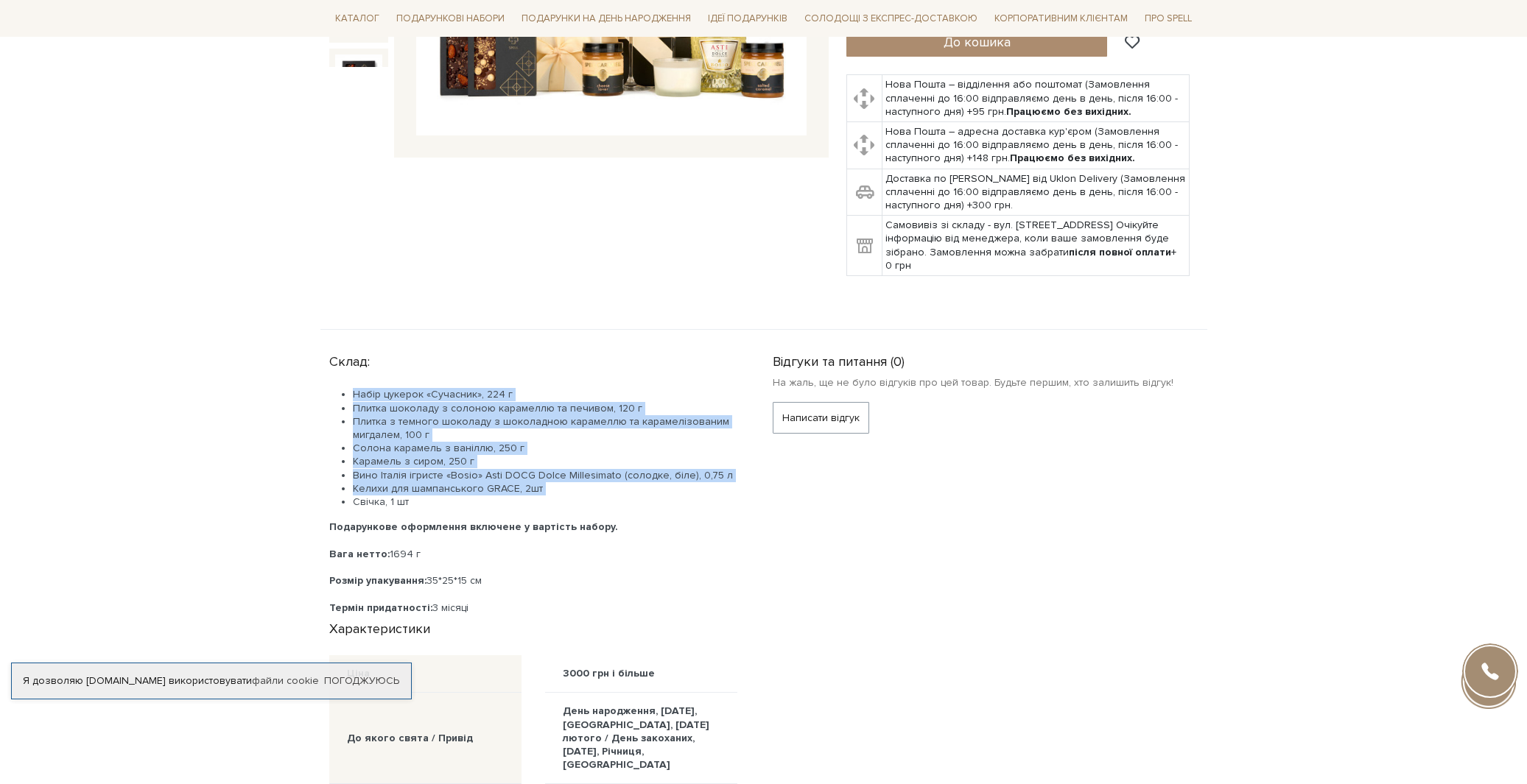
drag, startPoint x: 507, startPoint y: 464, endPoint x: 470, endPoint y: 358, distance: 112.3
click at [471, 361] on div "Склад: Набір цукерок «Сучасник», 224 г Плитка шоколаду з солоною карамеллю та п…" at bounding box center [541, 482] width 425 height 268
click at [470, 358] on div "Склад: Набір цукерок «Сучасник», 224 г Плитка шоколаду з солоною карамеллю та п…" at bounding box center [541, 482] width 425 height 268
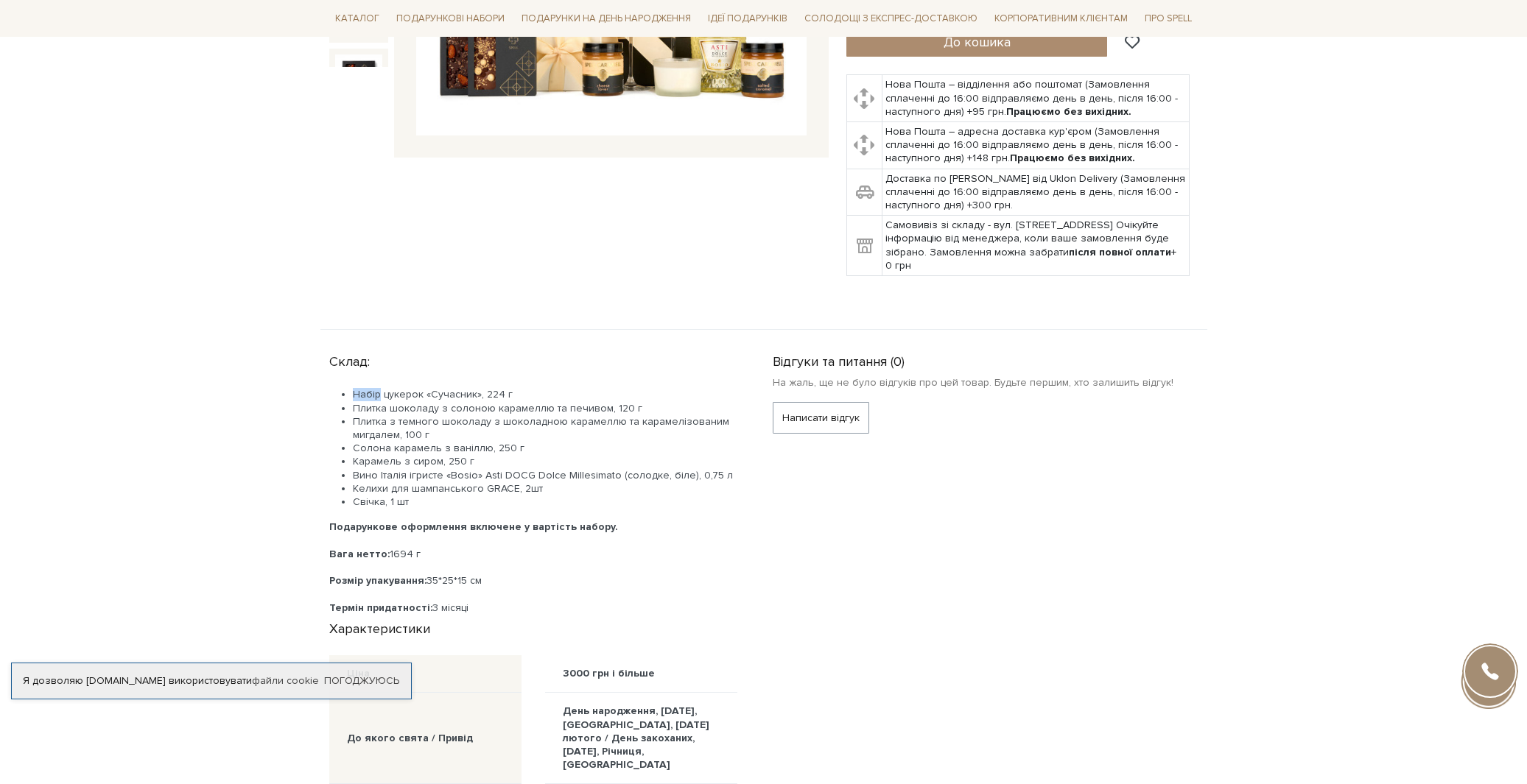
click at [470, 358] on div "Склад: Набір цукерок «Сучасник», 224 г Плитка шоколаду з солоною карамеллю та п…" at bounding box center [541, 482] width 425 height 268
drag, startPoint x: 471, startPoint y: 360, endPoint x: 475, endPoint y: 379, distance: 19.4
click at [472, 361] on div "Склад: Набір цукерок «Сучасник», 224 г Плитка шоколаду з солоною карамеллю та п…" at bounding box center [541, 482] width 425 height 268
click at [475, 402] on li "Плитка шоколаду з солоною карамеллю та печивом, 120 г" at bounding box center [545, 409] width 384 height 14
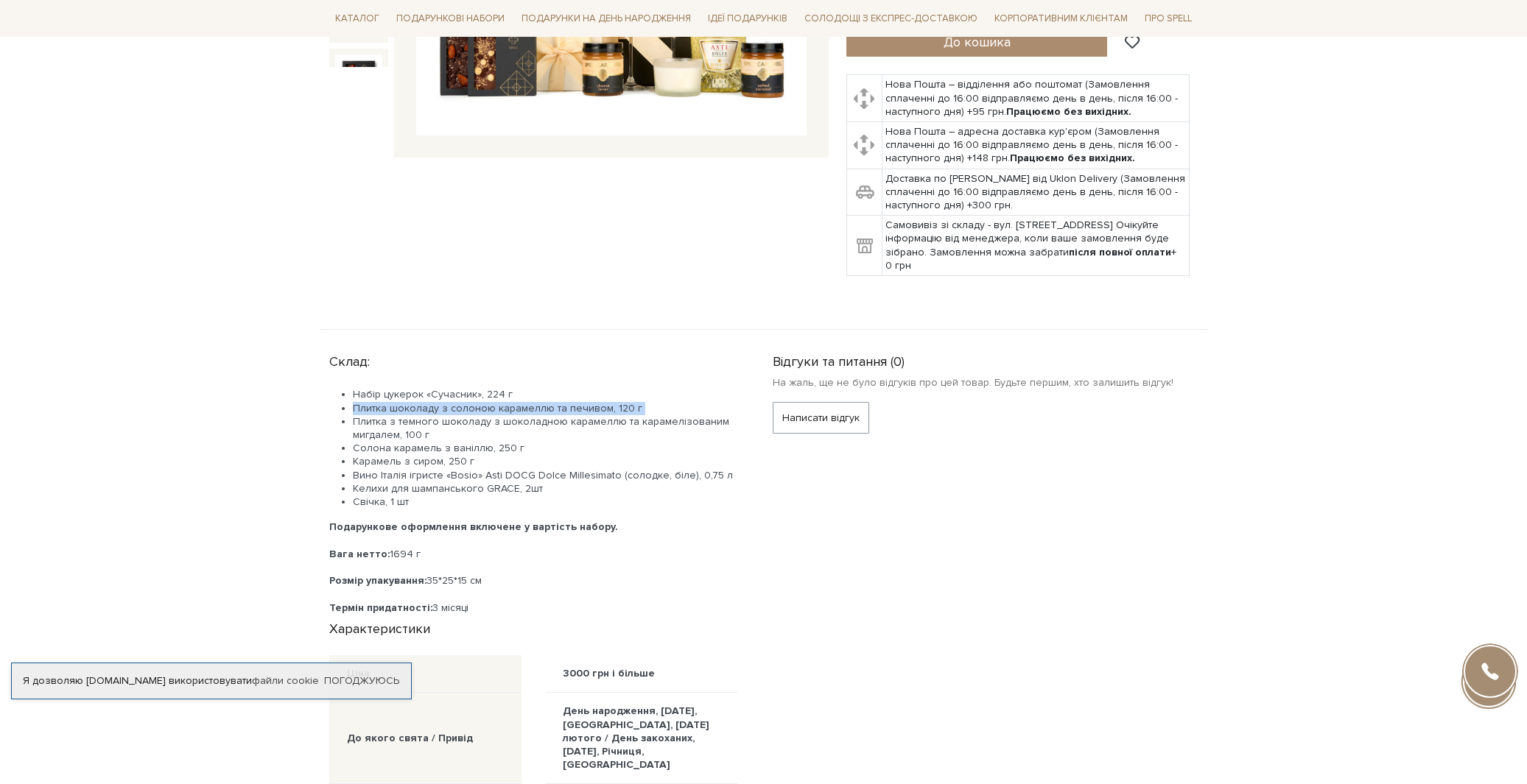
click at [475, 402] on li "Плитка шоколаду з солоною карамеллю та печивом, 120 г" at bounding box center [545, 409] width 384 height 14
click at [479, 402] on li "Плитка шоколаду з солоною карамеллю та печивом, 120 г" at bounding box center [545, 409] width 384 height 14
drag, startPoint x: 479, startPoint y: 390, endPoint x: 486, endPoint y: 398, distance: 10.6
click at [486, 398] on ul "Набір цукерок «Сучасник», 224 г Плитка шоколаду з солоною карамеллю та печивом,…" at bounding box center [533, 448] width 408 height 121
click at [486, 415] on li "Плитка з темного шоколаду з шоколадною карамеллю та карамелізованим мигдалем, 1…" at bounding box center [545, 428] width 384 height 26
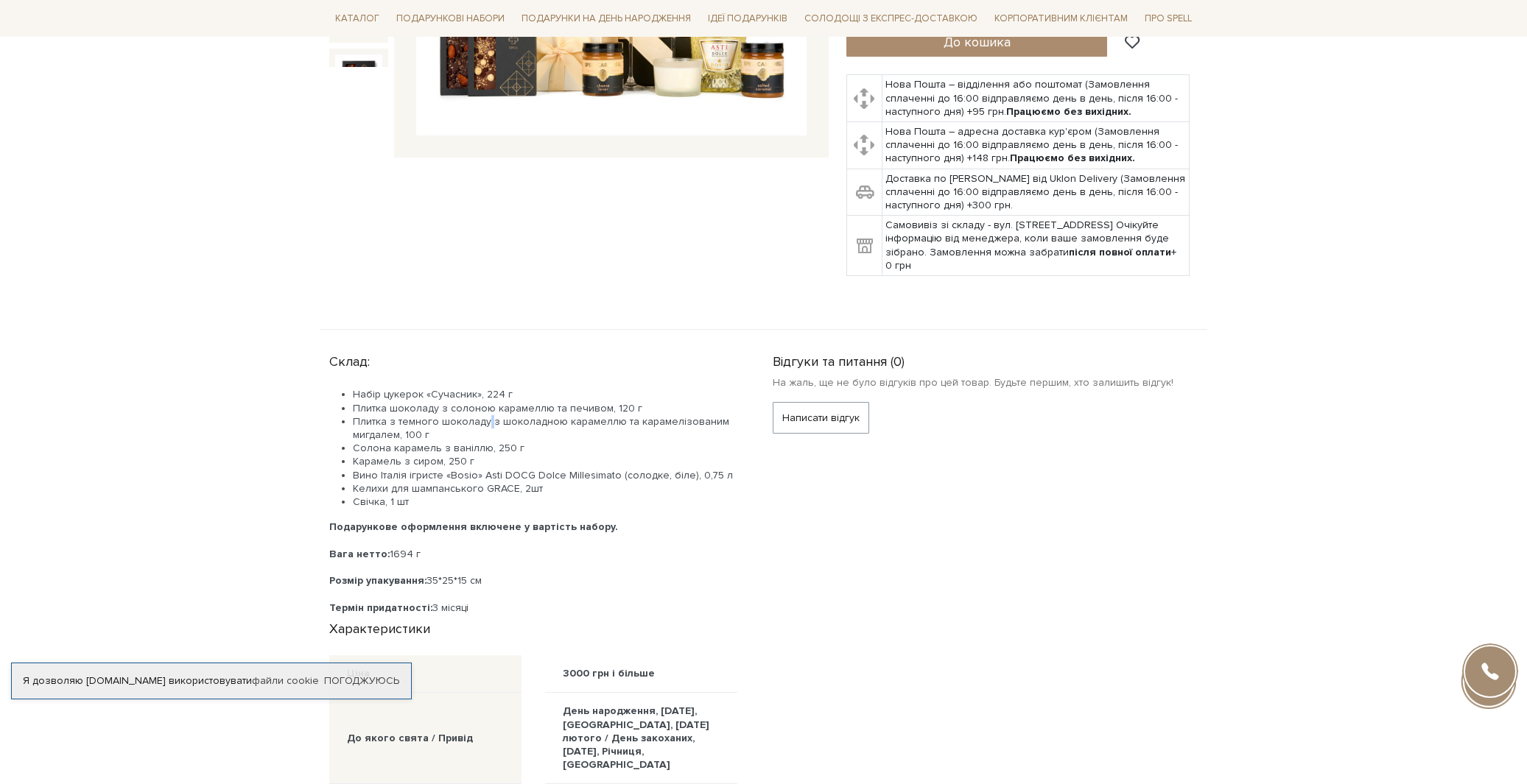
click at [486, 415] on li "Плитка з темного шоколаду з шоколадною карамеллю та карамелізованим мигдалем, 1…" at bounding box center [545, 428] width 384 height 26
drag, startPoint x: 486, startPoint y: 398, endPoint x: 491, endPoint y: 419, distance: 21.6
click at [491, 419] on ul "Набір цукерок «Сучасник», 224 г Плитка шоколаду з солоною карамеллю та печивом,…" at bounding box center [533, 448] width 408 height 121
click at [491, 442] on li "Солона карамель з ваніллю, 250 г" at bounding box center [545, 448] width 384 height 14
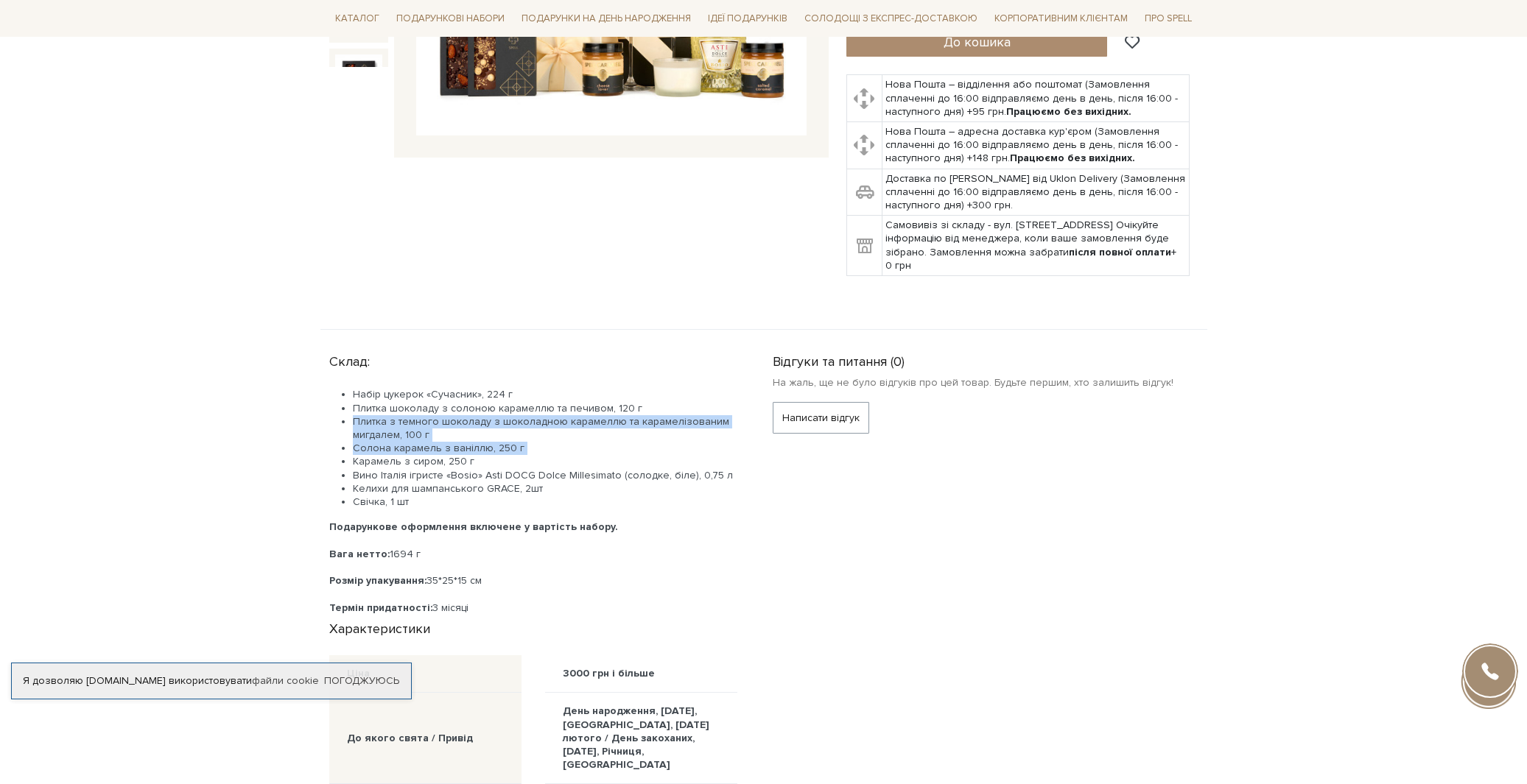
drag, startPoint x: 491, startPoint y: 419, endPoint x: 487, endPoint y: 406, distance: 13.6
click at [487, 406] on ul "Набір цукерок «Сучасник», 224 г Плитка шоколаду з солоною карамеллю та печивом,…" at bounding box center [533, 448] width 408 height 121
click at [487, 415] on li "Плитка з темного шоколаду з шоколадною карамеллю та карамелізованим мигдалем, 1…" at bounding box center [545, 428] width 384 height 26
drag, startPoint x: 487, startPoint y: 406, endPoint x: 491, endPoint y: 422, distance: 16.5
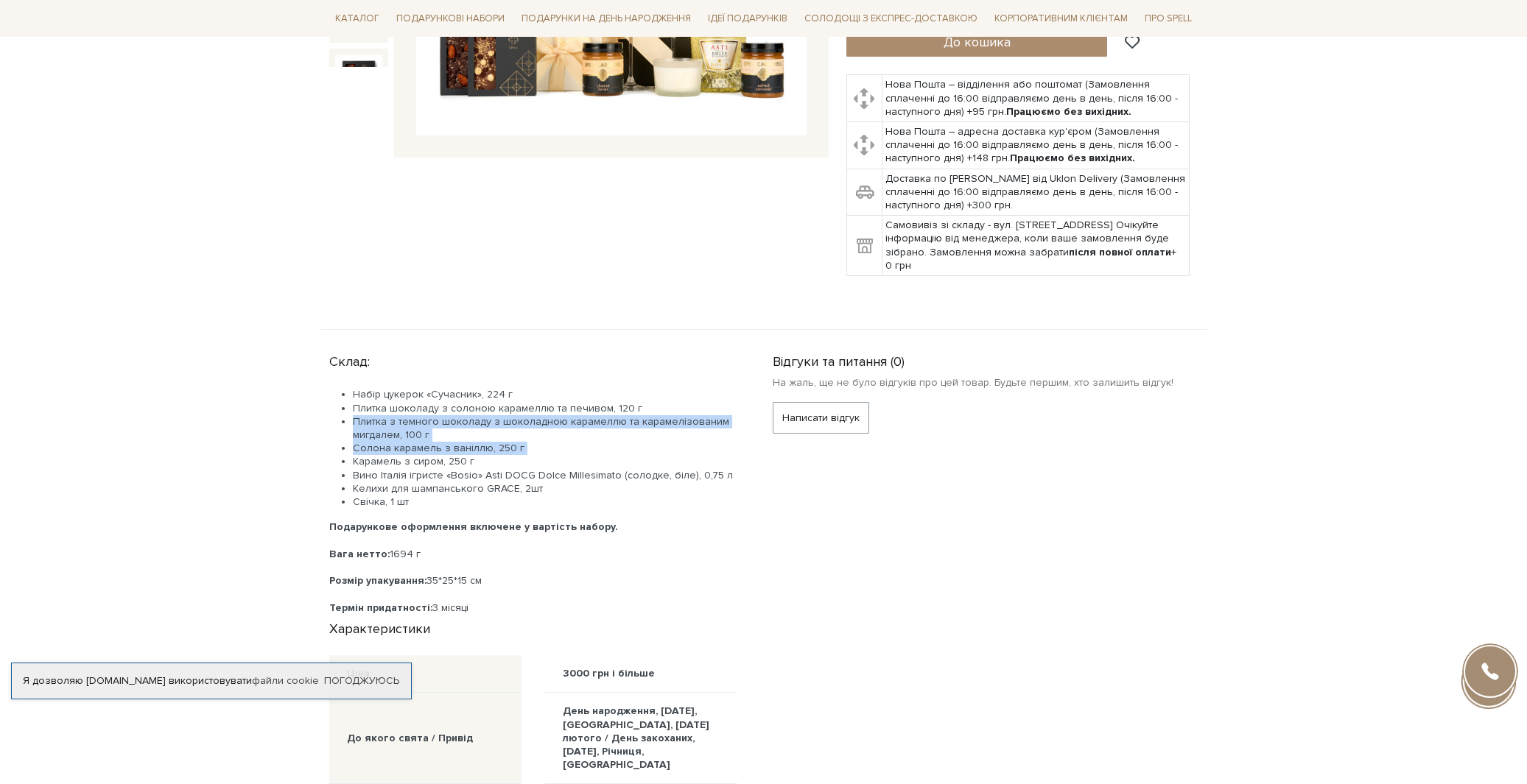
click at [491, 422] on ul "Набір цукерок «Сучасник», 224 г Плитка шоколаду з солоною карамеллю та печивом,…" at bounding box center [533, 448] width 408 height 121
click at [491, 442] on li "Солона карамель з ваніллю, 250 г" at bounding box center [545, 448] width 384 height 14
click at [490, 442] on li "Солона карамель з ваніллю, 250 г" at bounding box center [545, 448] width 384 height 14
drag, startPoint x: 490, startPoint y: 422, endPoint x: 491, endPoint y: 441, distance: 19.0
click at [491, 441] on ul "Набір цукерок «Сучасник», 224 г Плитка шоколаду з солоною карамеллю та печивом,…" at bounding box center [533, 448] width 408 height 121
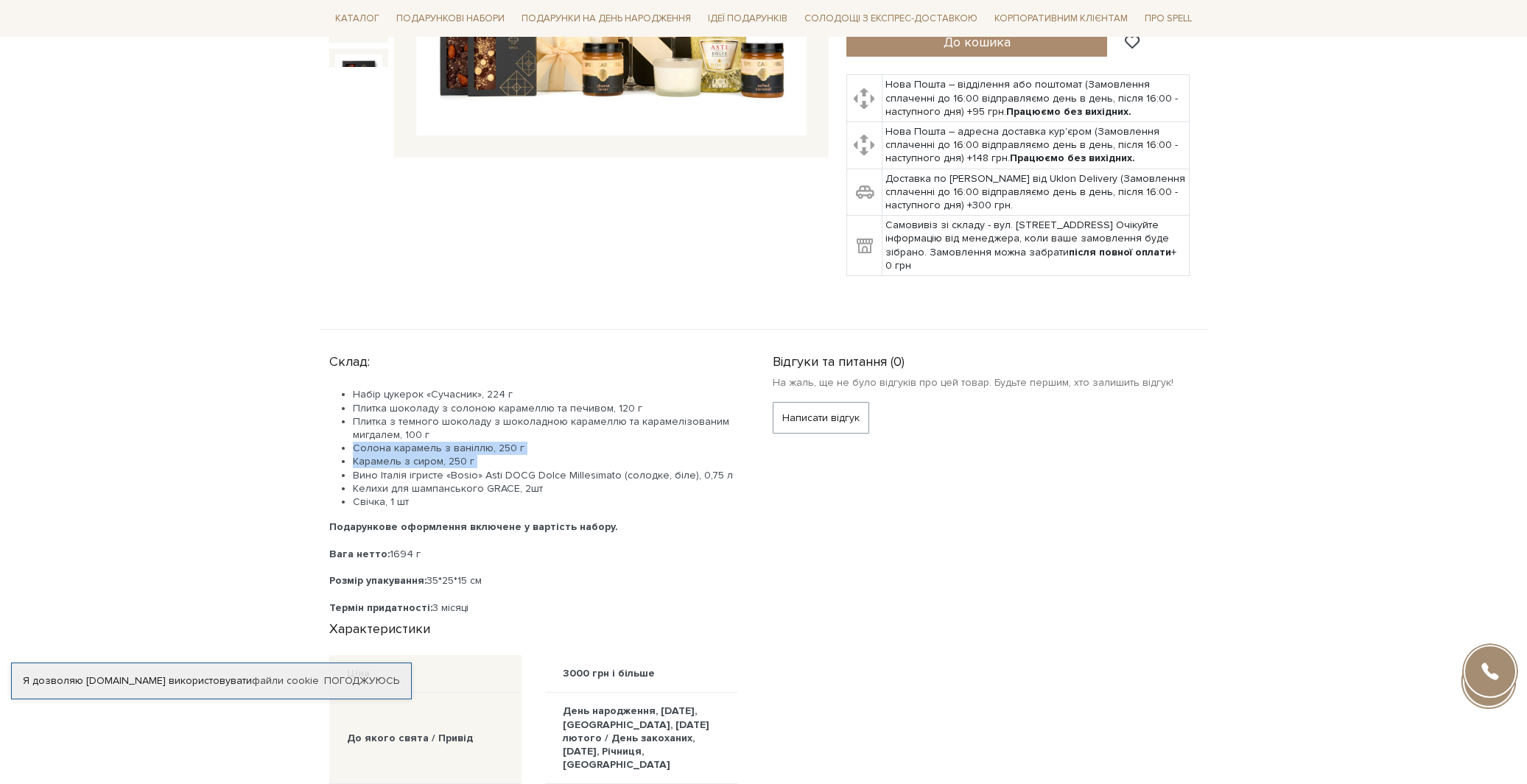
click at [491, 455] on li "Карамель з сиром, 250 г" at bounding box center [545, 462] width 384 height 14
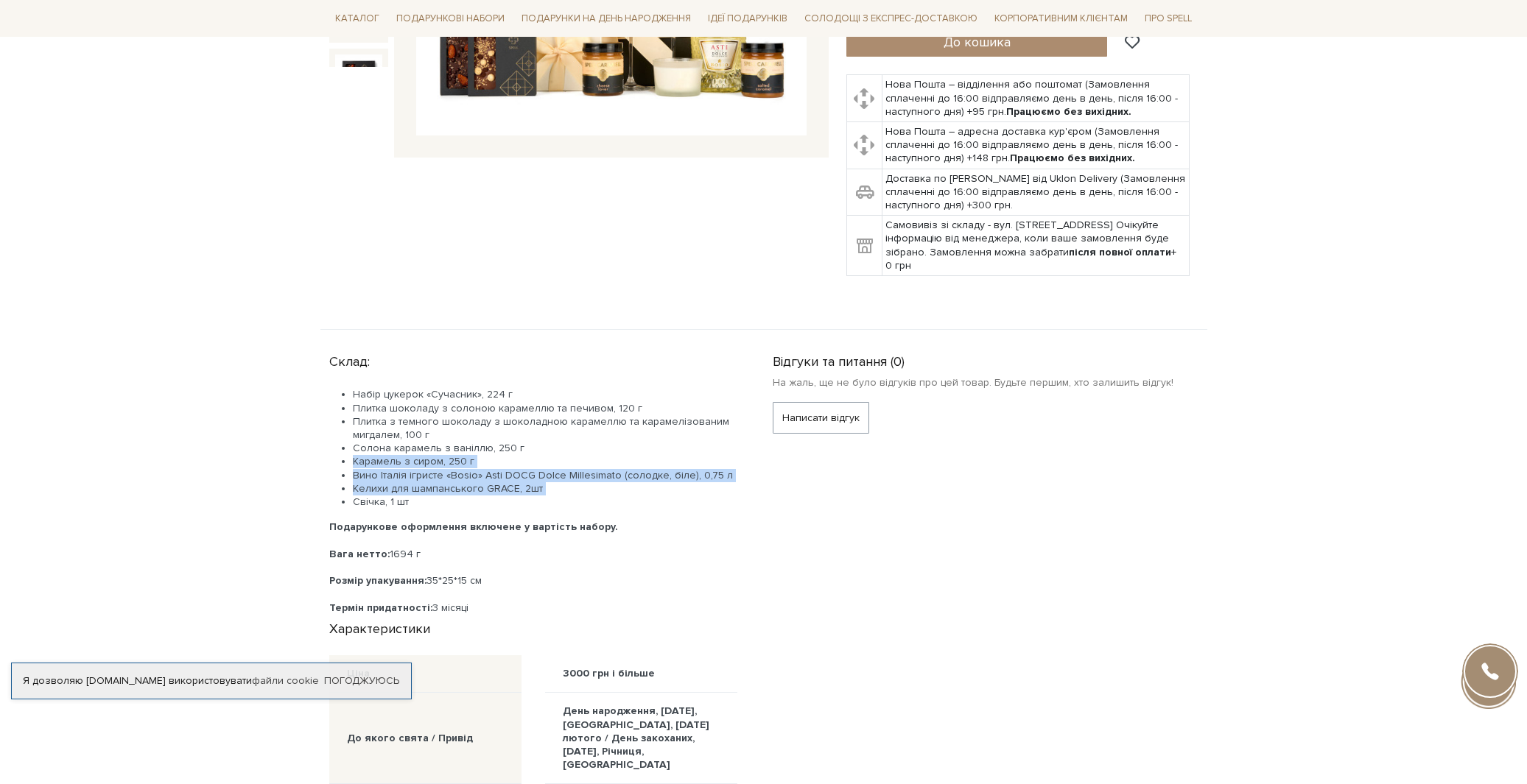
drag, startPoint x: 491, startPoint y: 440, endPoint x: 491, endPoint y: 463, distance: 23.0
click at [491, 463] on ul "Набір цукерок «Сучасник», 224 г Плитка шоколаду з солоною карамеллю та печивом,…" at bounding box center [533, 448] width 408 height 121
click at [491, 483] on li "Келихи для шампанського GRACE, 2шт" at bounding box center [545, 489] width 384 height 14
click at [492, 469] on li "Вино Італія ігристе «Bosio» Asti DOCG Dolce Millesimato (солодке, біле), 0,75 л" at bounding box center [545, 475] width 384 height 14
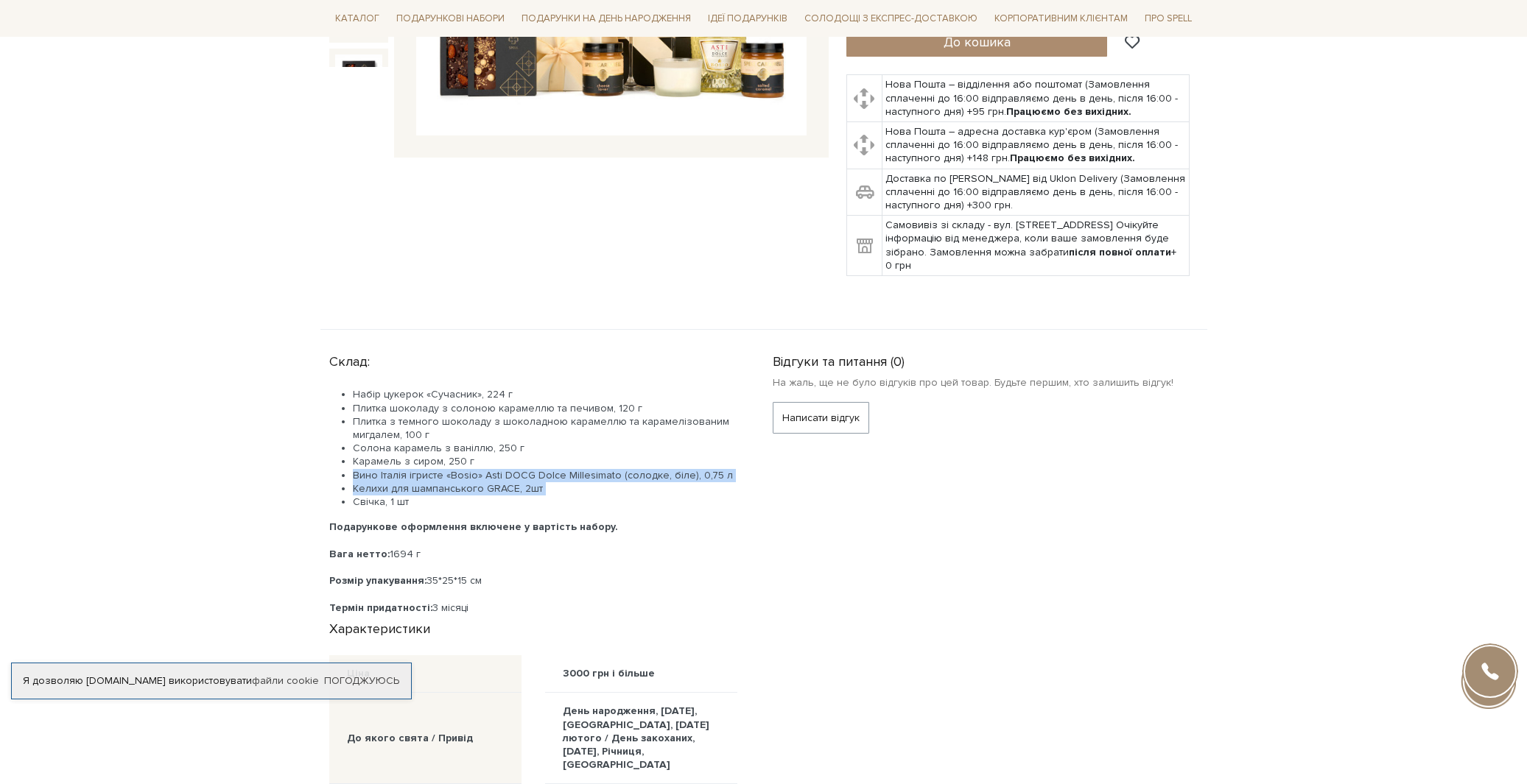
drag, startPoint x: 492, startPoint y: 452, endPoint x: 492, endPoint y: 460, distance: 8.0
click at [492, 460] on ul "Набір цукерок «Сучасник», 224 г Плитка шоколаду з солоною карамеллю та печивом,…" at bounding box center [533, 448] width 408 height 121
click at [492, 483] on li "Келихи для шампанського GRACE, 2шт" at bounding box center [545, 489] width 384 height 14
drag, startPoint x: 492, startPoint y: 460, endPoint x: 487, endPoint y: 475, distance: 15.8
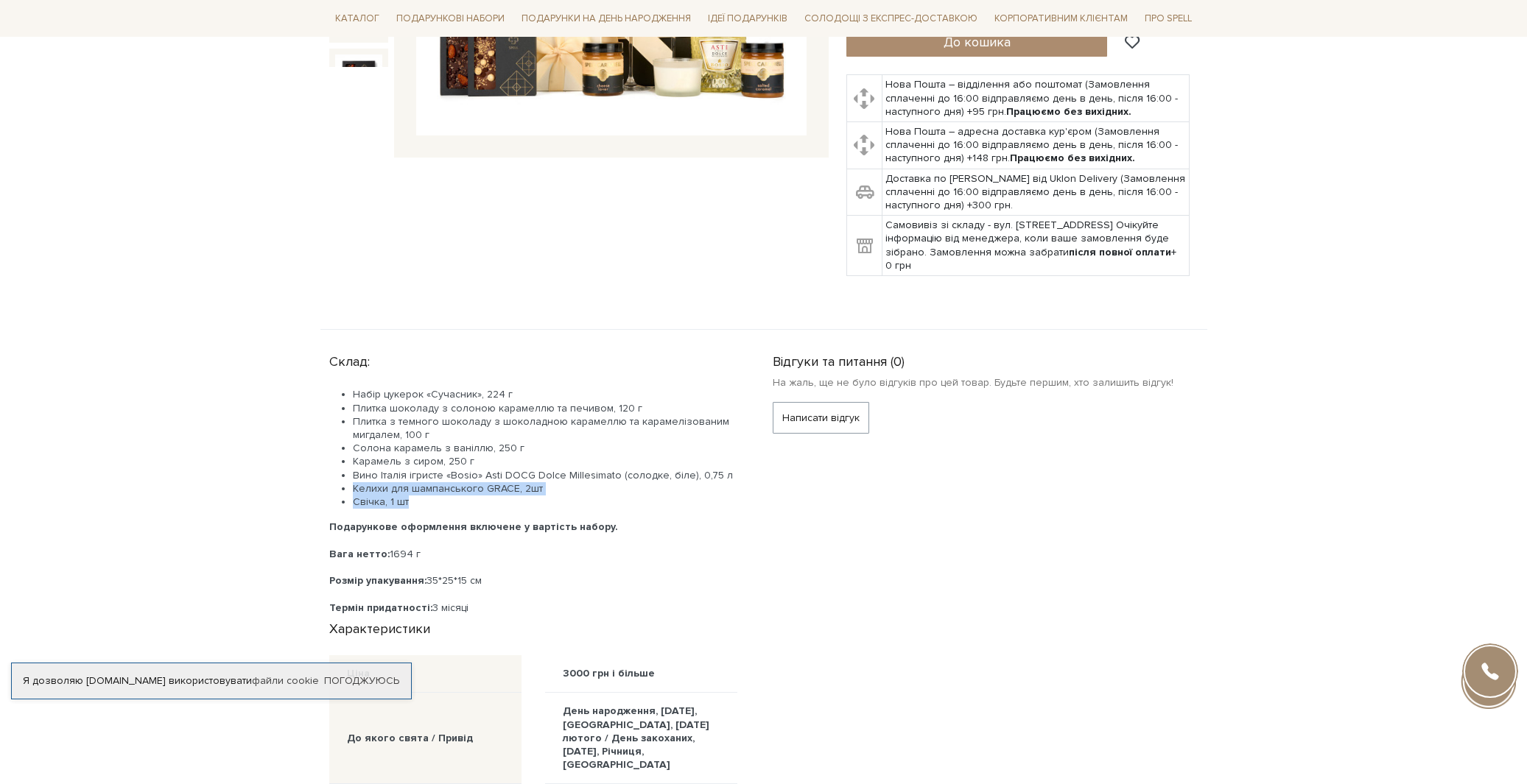
click at [487, 475] on ul "Набір цукерок «Сучасник», 224 г Плитка шоколаду з солоною карамеллю та печивом,…" at bounding box center [533, 448] width 408 height 121
click at [487, 495] on li "Свічка, 1 шт" at bounding box center [545, 502] width 384 height 14
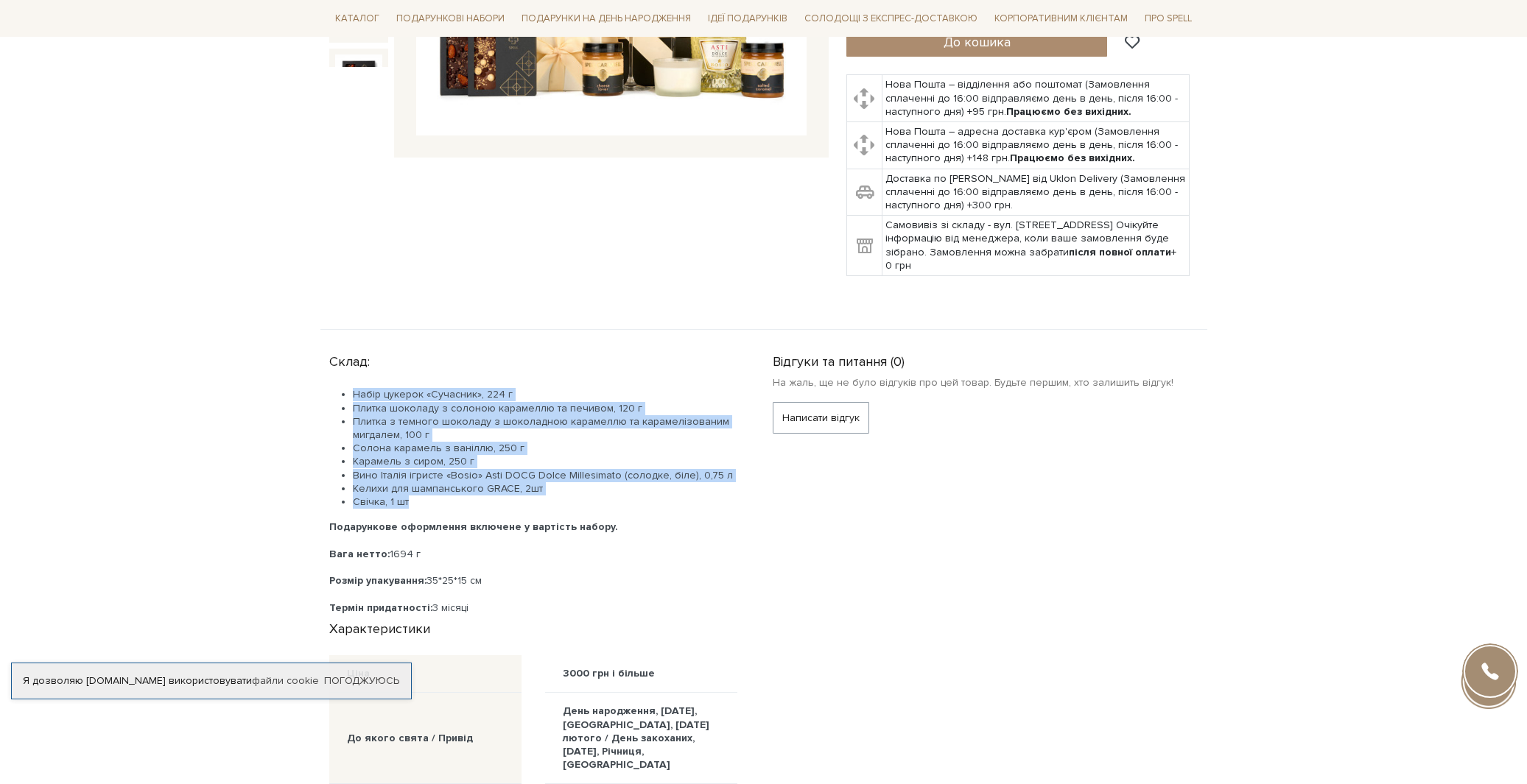
drag, startPoint x: 487, startPoint y: 475, endPoint x: 504, endPoint y: 378, distance: 98.5
click at [495, 358] on div "Склад: Набір цукерок «Сучасник», 224 г Плитка шоколаду з солоною карамеллю та п…" at bounding box center [541, 482] width 425 height 268
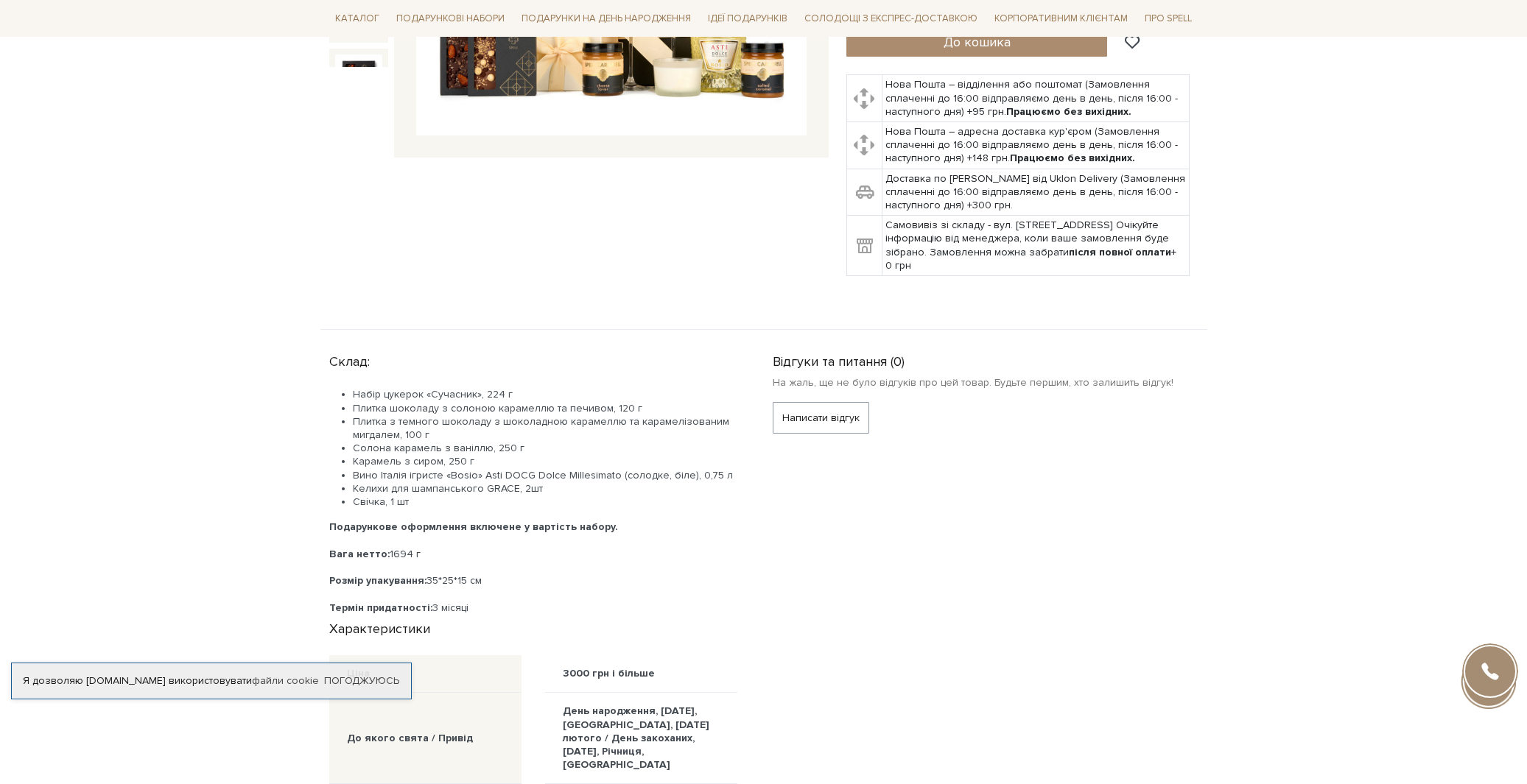
click at [509, 602] on div "Термін придатності: 3 місяці" at bounding box center [533, 608] width 408 height 14
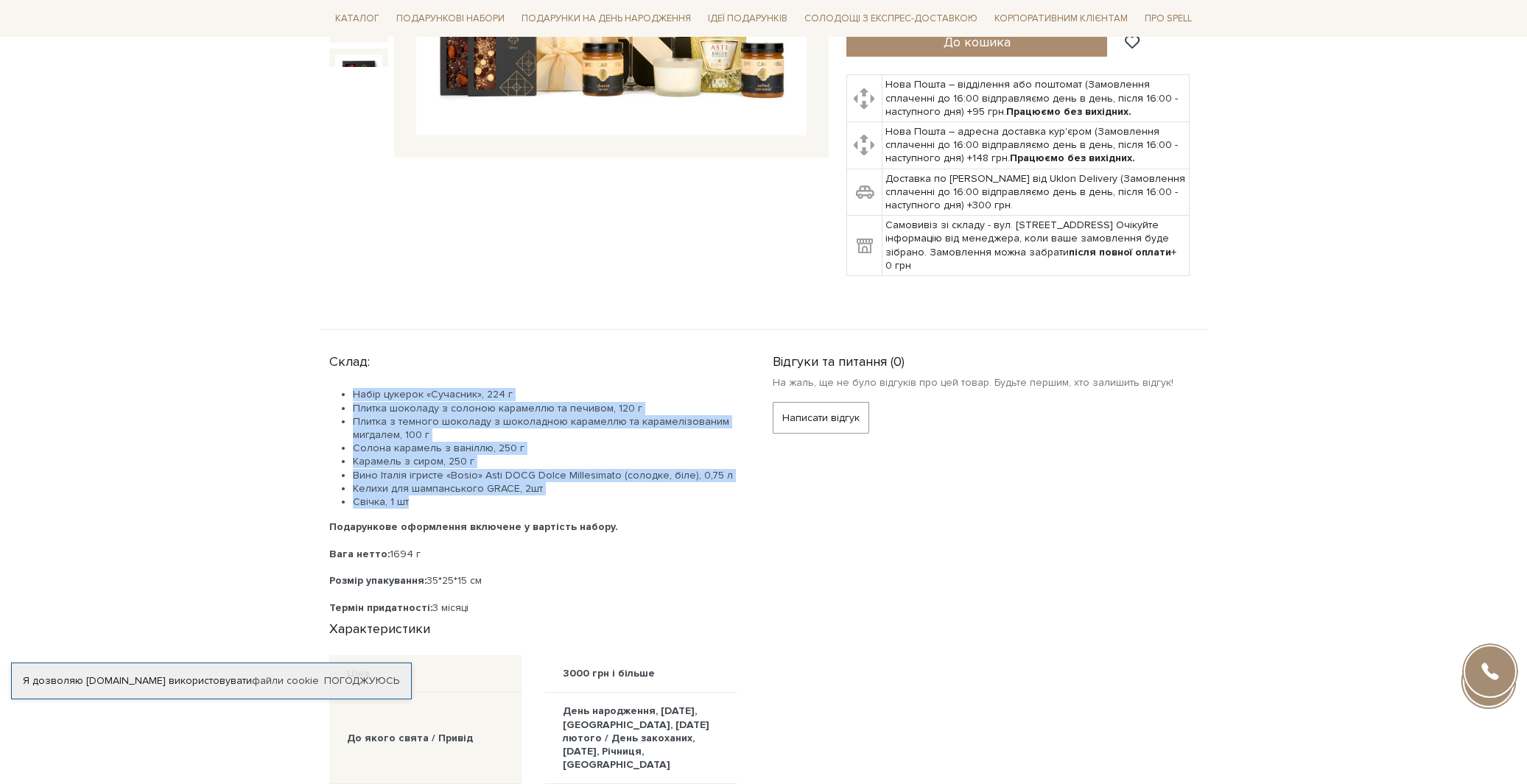
drag, startPoint x: 523, startPoint y: 474, endPoint x: 348, endPoint y: 371, distance: 203.1
click at [348, 388] on div "Набір цукерок «Сучасник», 224 г Плитка шоколаду з солоною карамеллю та печивом,…" at bounding box center [533, 501] width 408 height 226
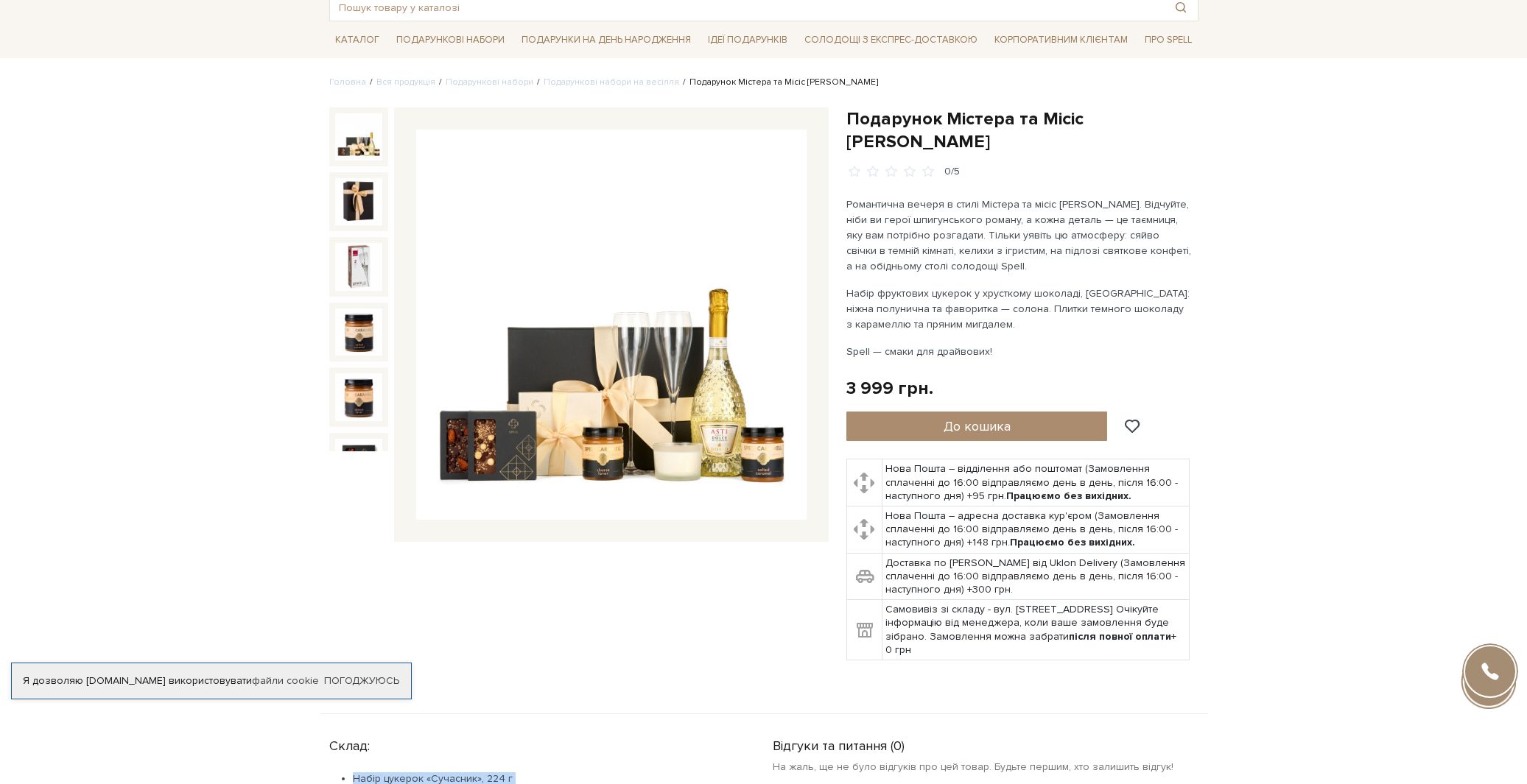
scroll to position [19, 0]
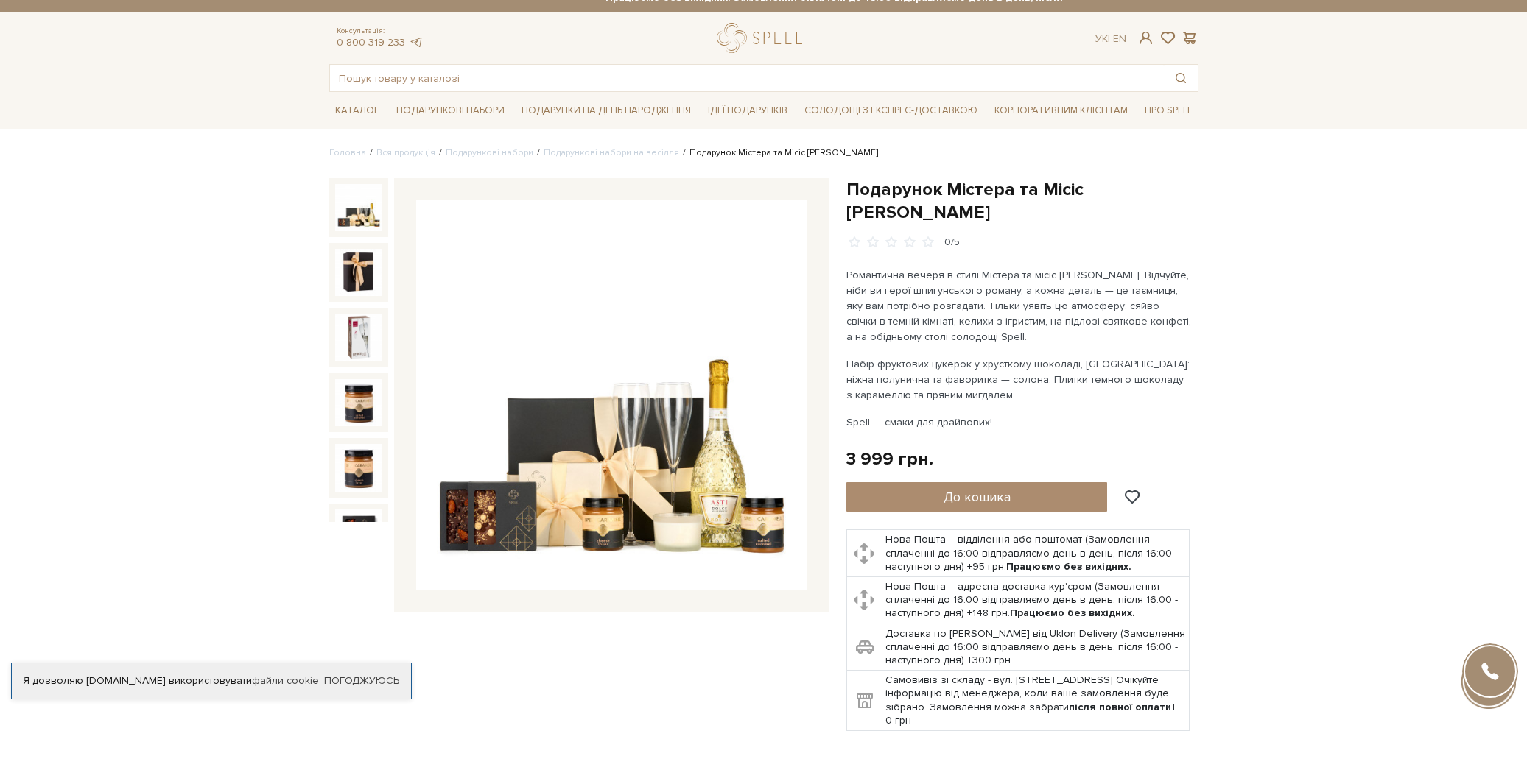
click at [991, 372] on p "Набір фруктових цукерок у хрусткому шоколаді, [GEOGRAPHIC_DATA]: ніжна полуничн…" at bounding box center [1019, 379] width 345 height 46
click at [991, 372] on p "Набір фруктових цукерок у хрусткому шоколаді, [GEOGRAPHIC_DATA]: ніжна полуничн…" at bounding box center [1019, 379] width 345 height 46
click at [993, 375] on p "Набір фруктових цукерок у хрусткому шоколаді, [GEOGRAPHIC_DATA]: ніжна полуничн…" at bounding box center [1019, 380] width 345 height 46
click at [868, 314] on p "Романтична вечеря в стилі Містера та місіс [PERSON_NAME]. Відчуйте, ніби ви гер…" at bounding box center [1019, 306] width 345 height 77
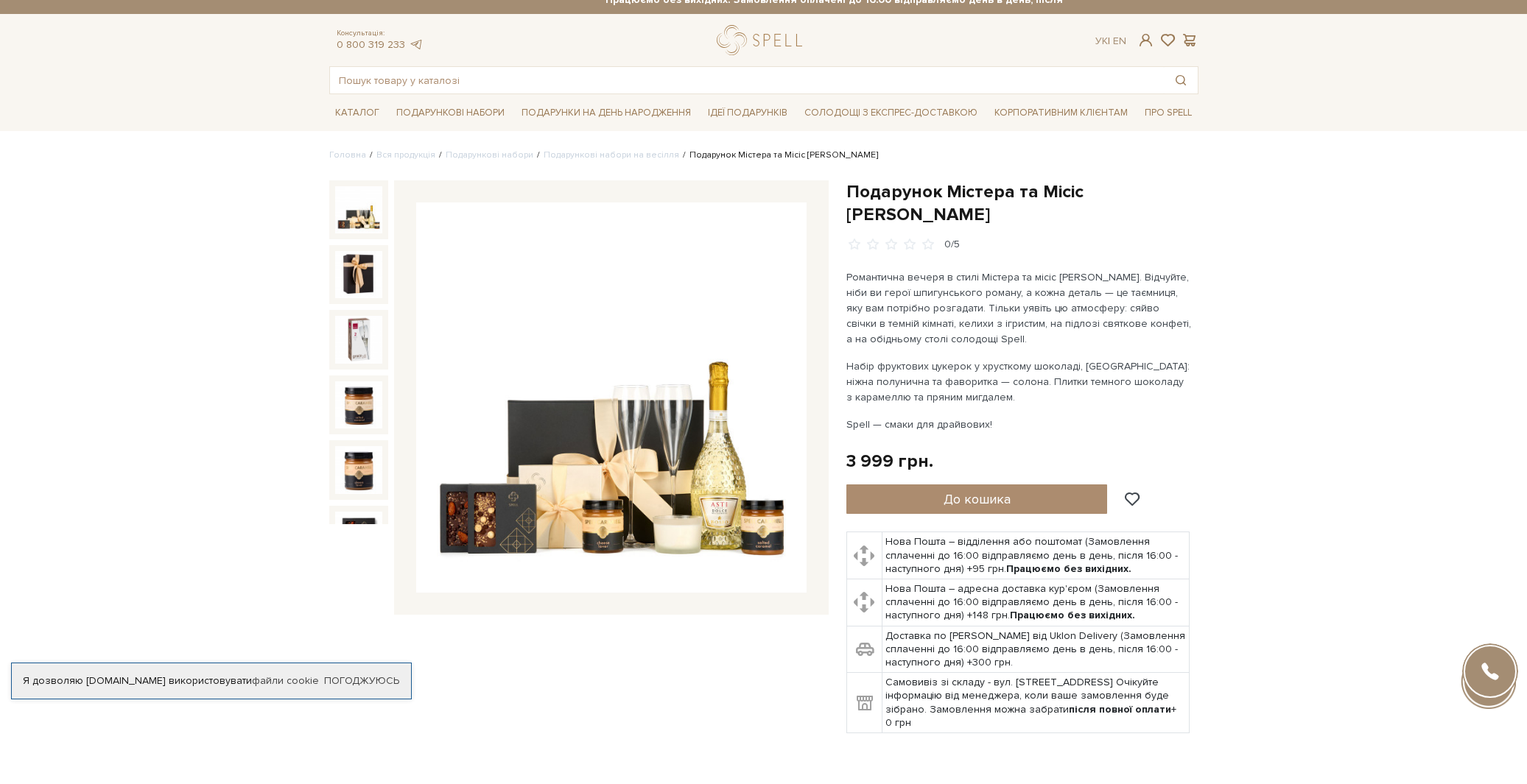
click at [907, 361] on p "Набір фруктових цукерок у хрусткому шоколаді, [GEOGRAPHIC_DATA]: ніжна полуничн…" at bounding box center [1019, 382] width 345 height 46
click at [907, 361] on p "Набір фруктових цукерок у хрусткому шоколаді, [GEOGRAPHIC_DATA]: ніжна полуничн…" at bounding box center [1019, 382] width 345 height 46
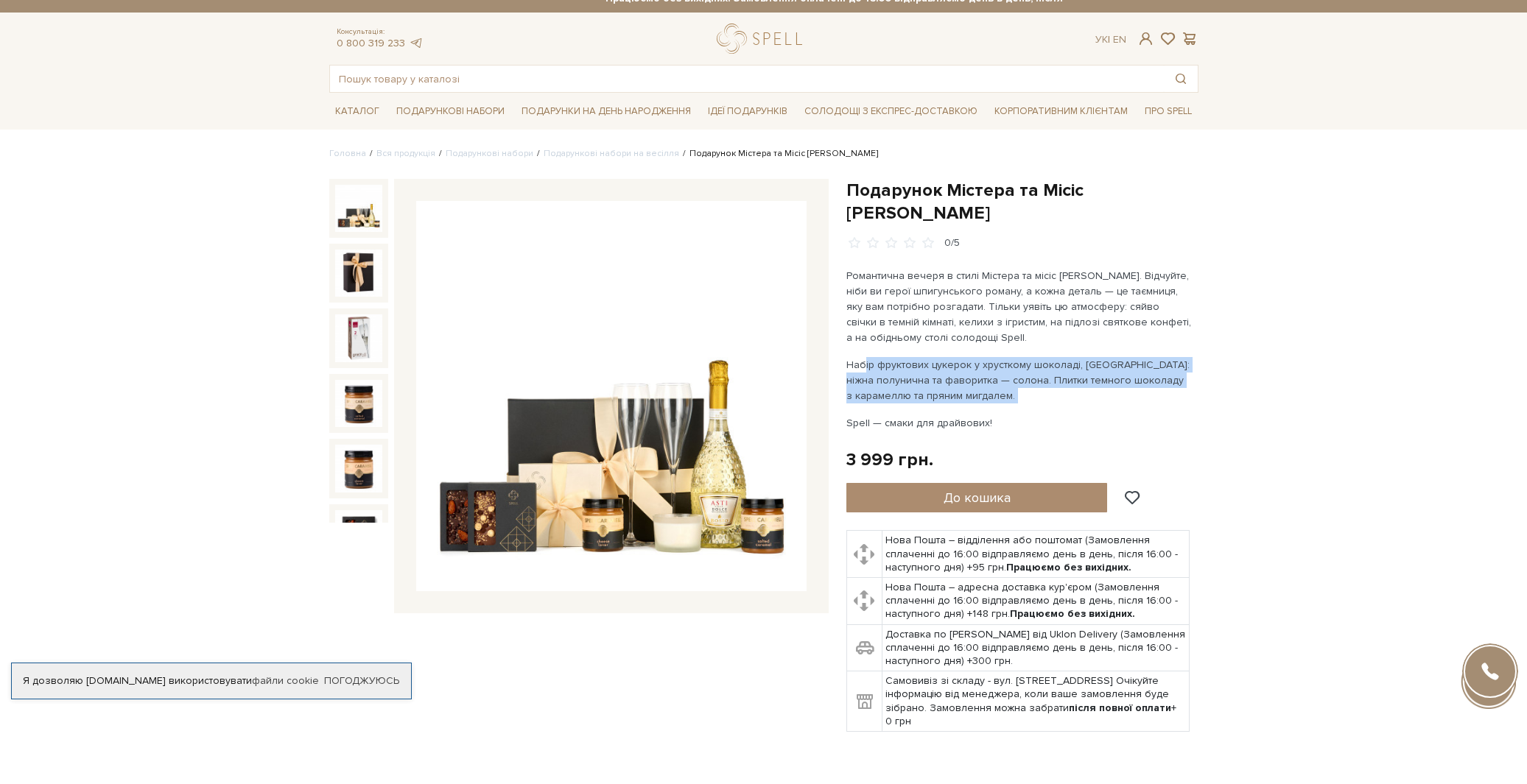
click at [907, 361] on p "Набір фруктових цукерок у хрусткому шоколаді, [GEOGRAPHIC_DATA]: ніжна полуничн…" at bounding box center [1019, 380] width 345 height 46
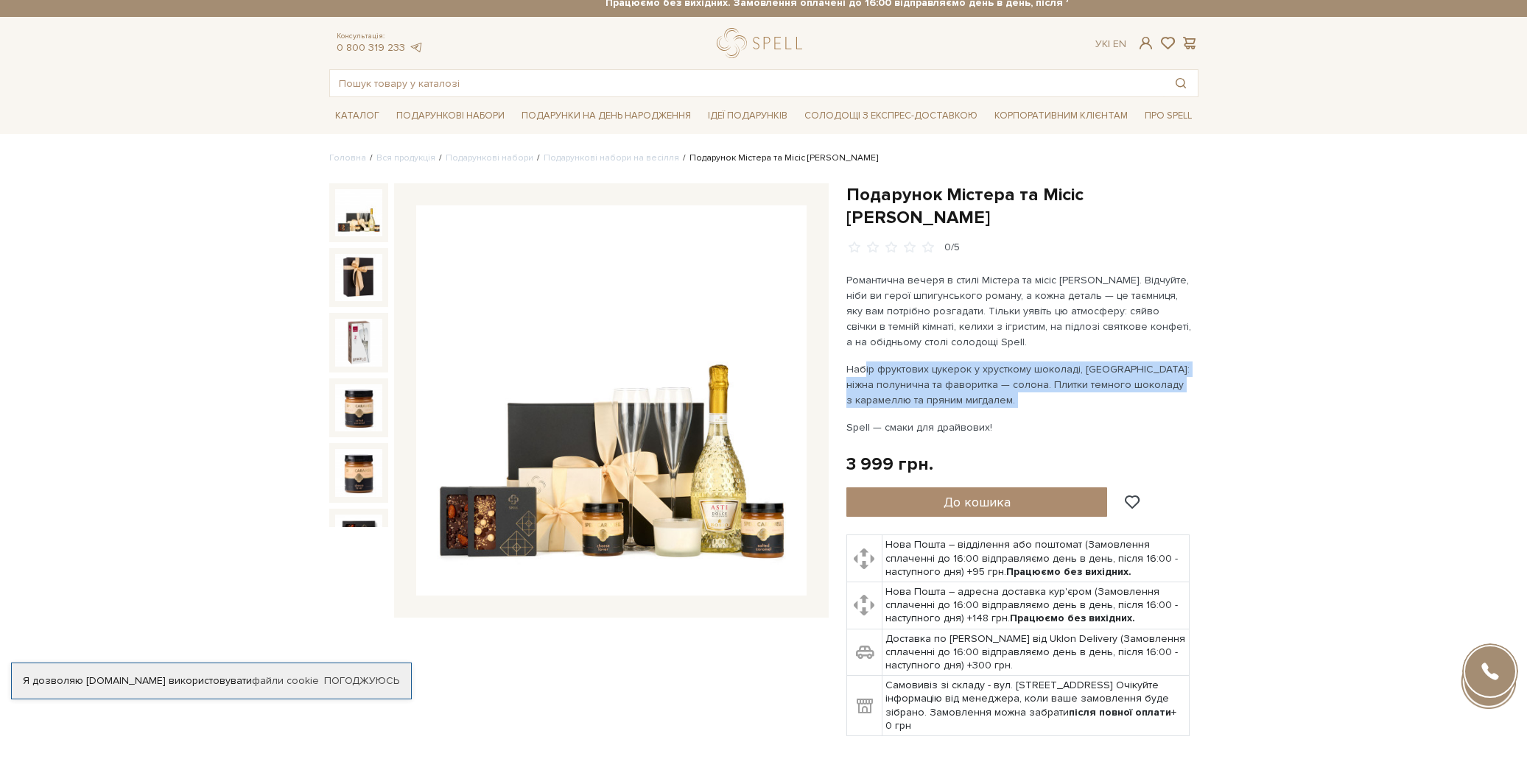
scroll to position [9, 0]
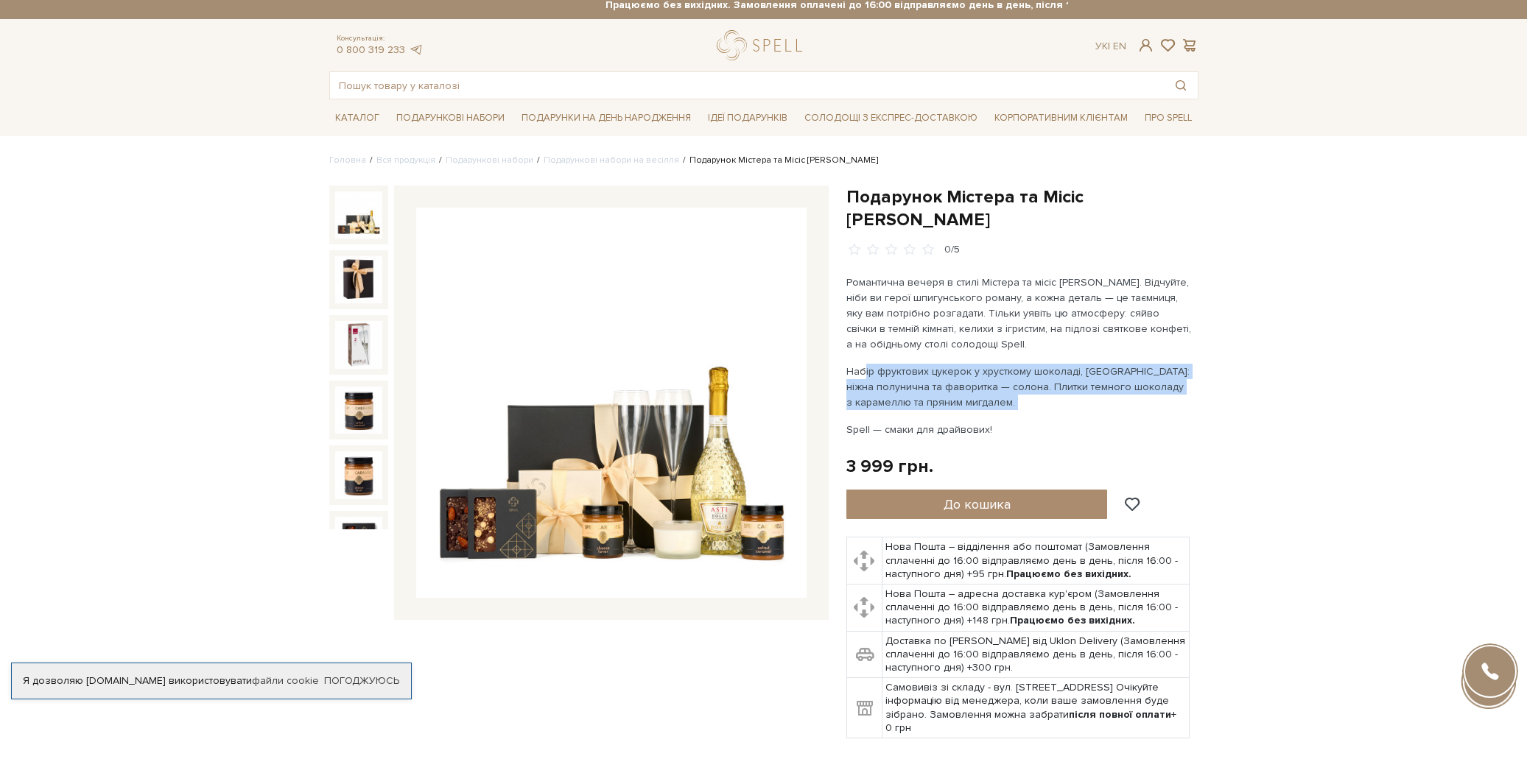
click at [572, 483] on img at bounding box center [611, 402] width 391 height 391
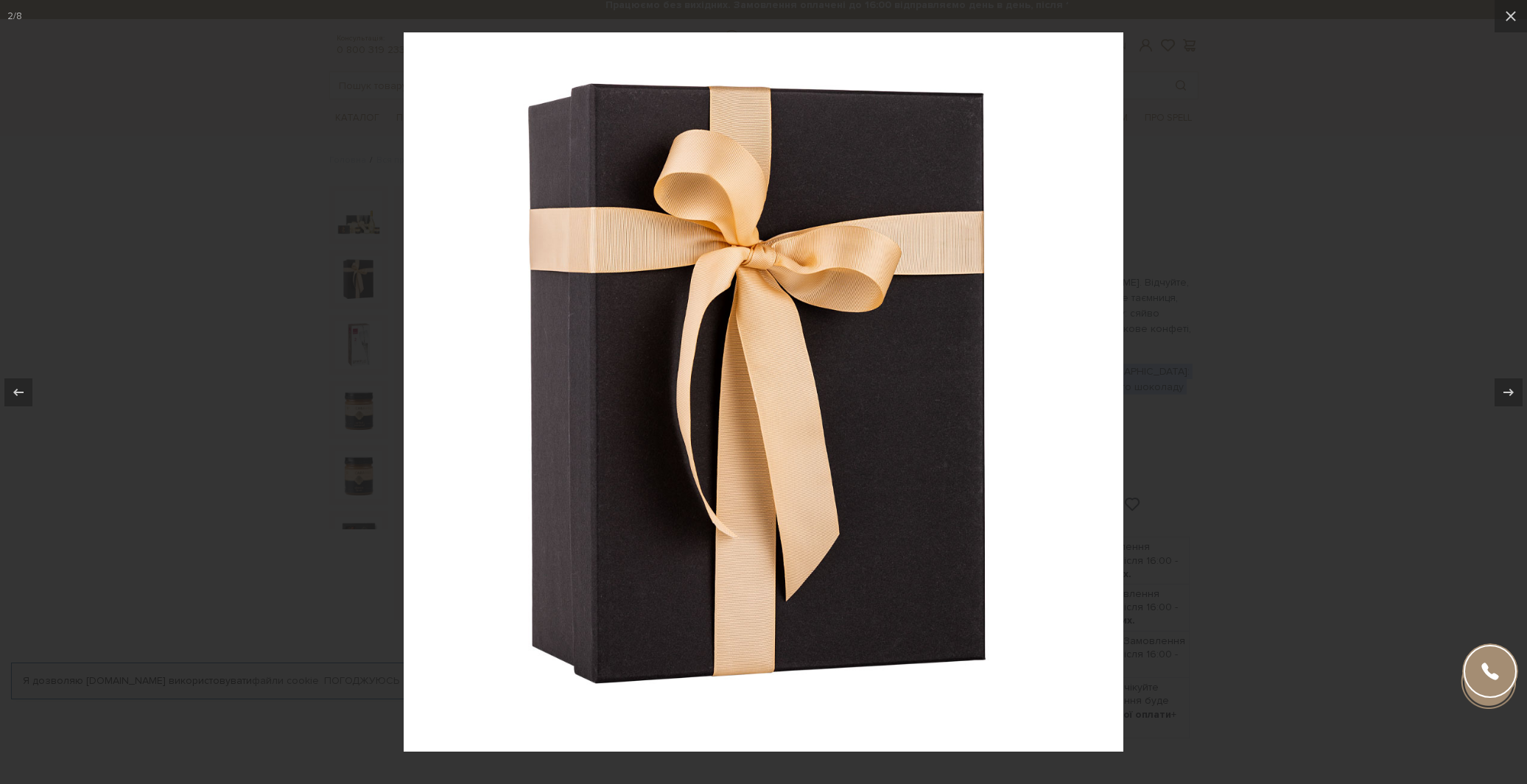
click at [1227, 191] on div at bounding box center [764, 392] width 1527 height 784
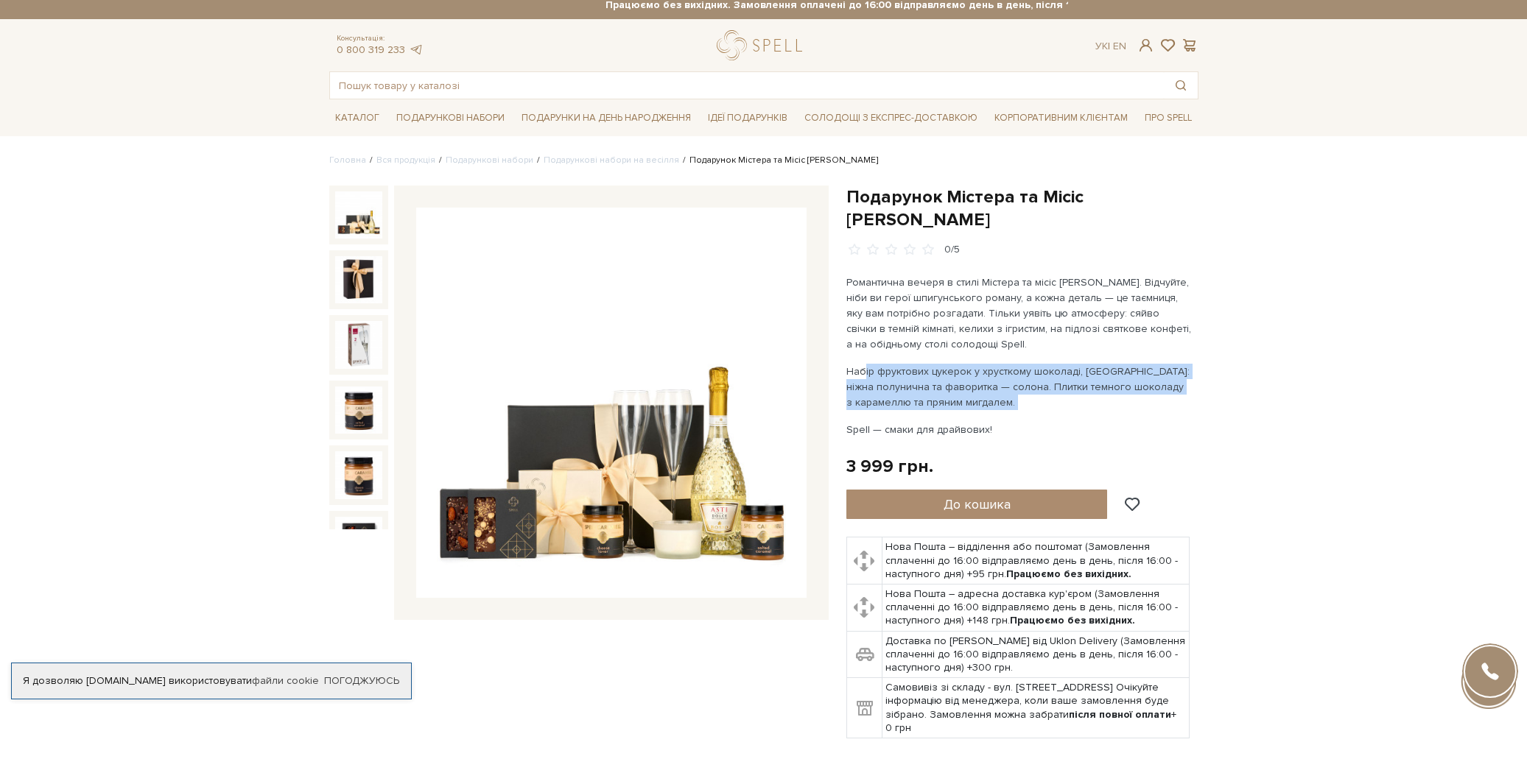
click at [598, 398] on img at bounding box center [611, 402] width 391 height 391
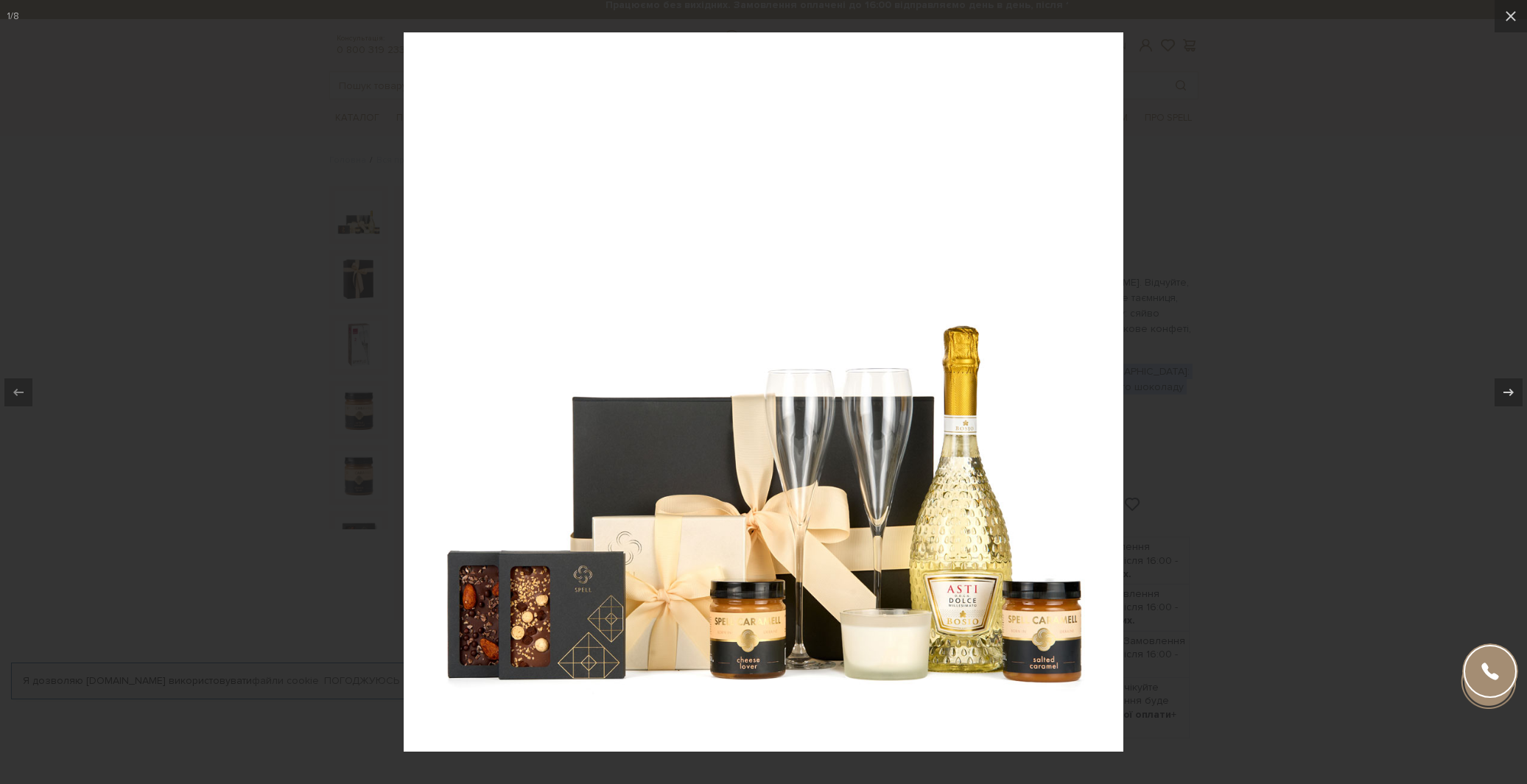
click at [410, 407] on img at bounding box center [764, 392] width 720 height 719
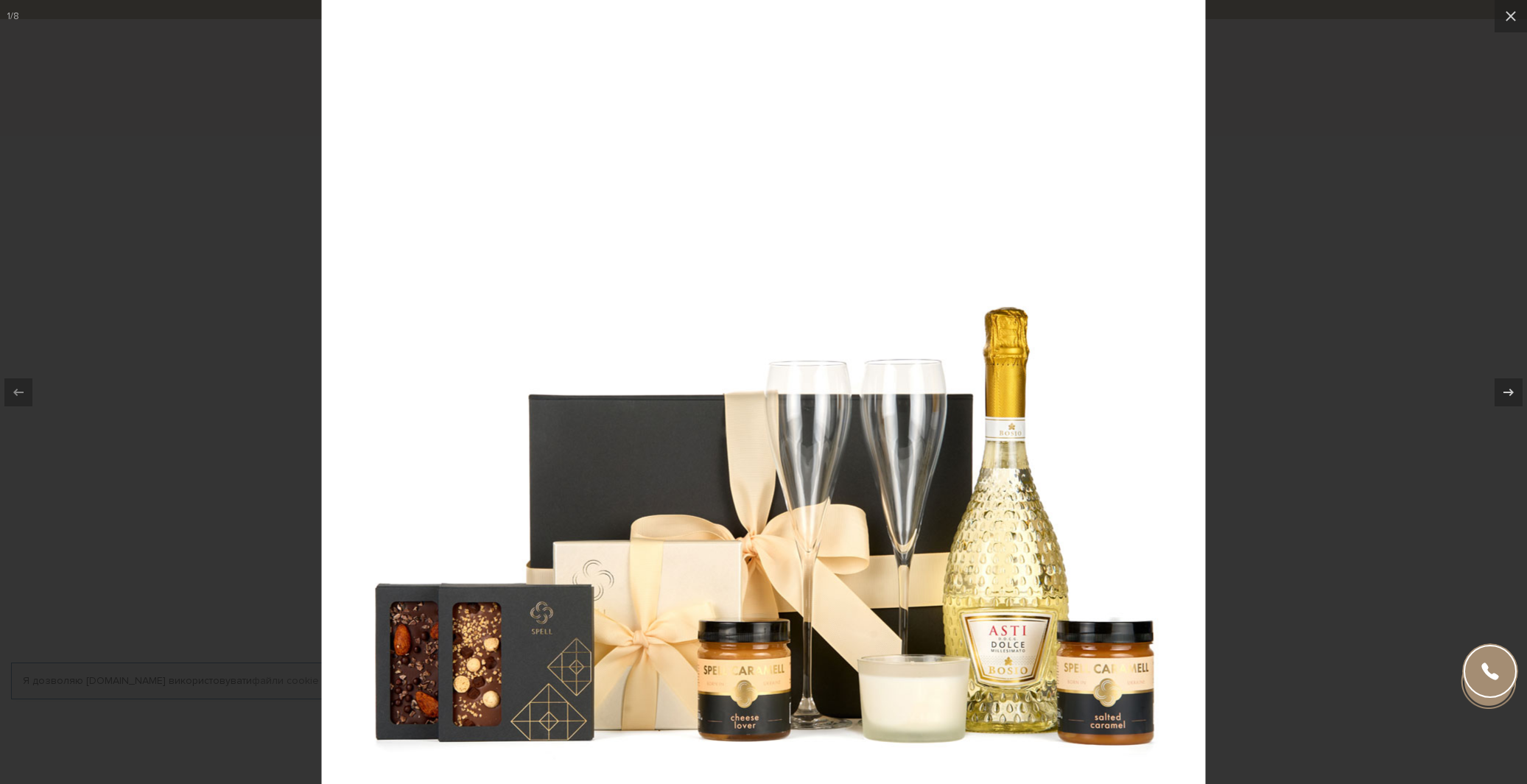
click at [279, 397] on div at bounding box center [764, 392] width 1527 height 784
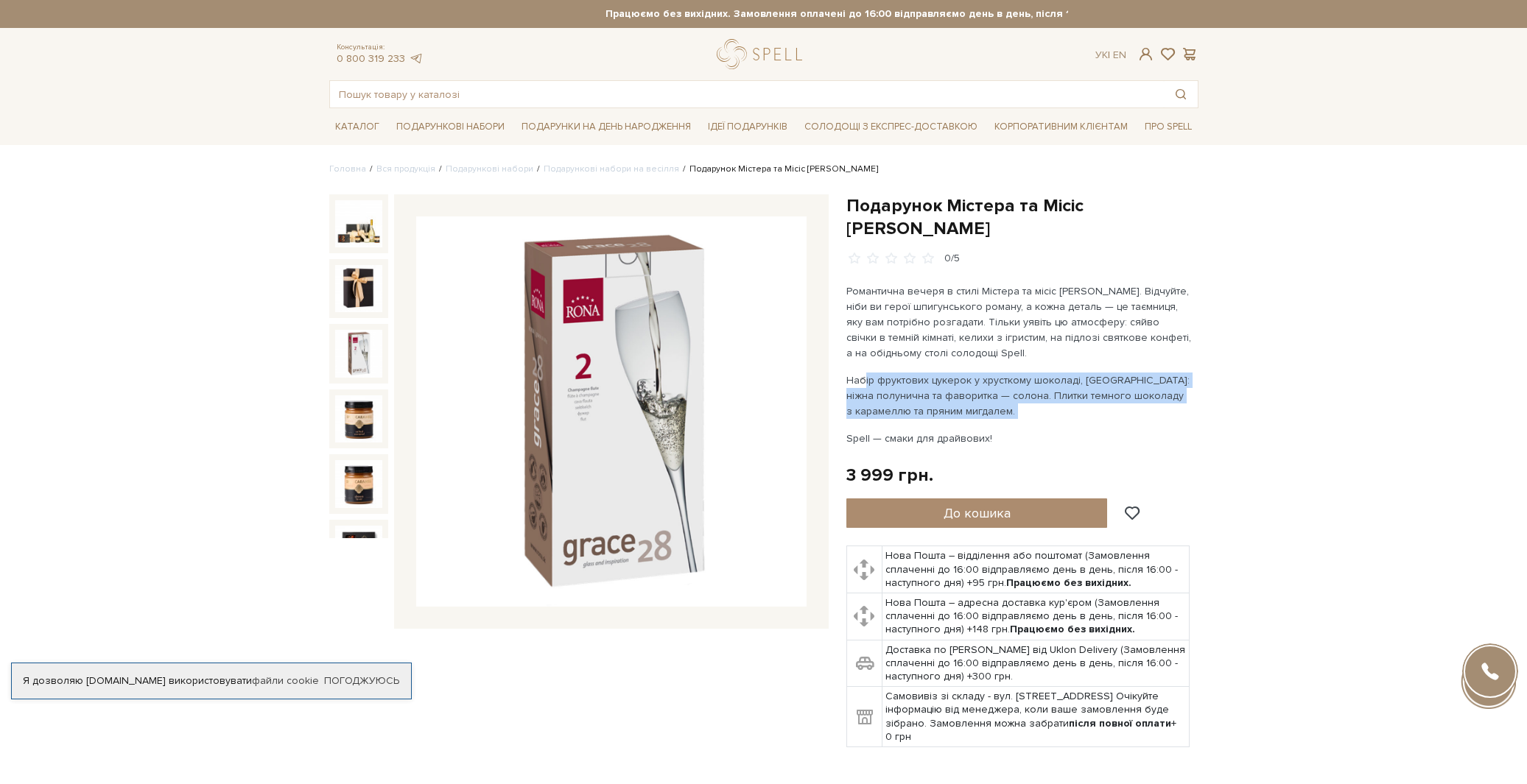
scroll to position [2, 0]
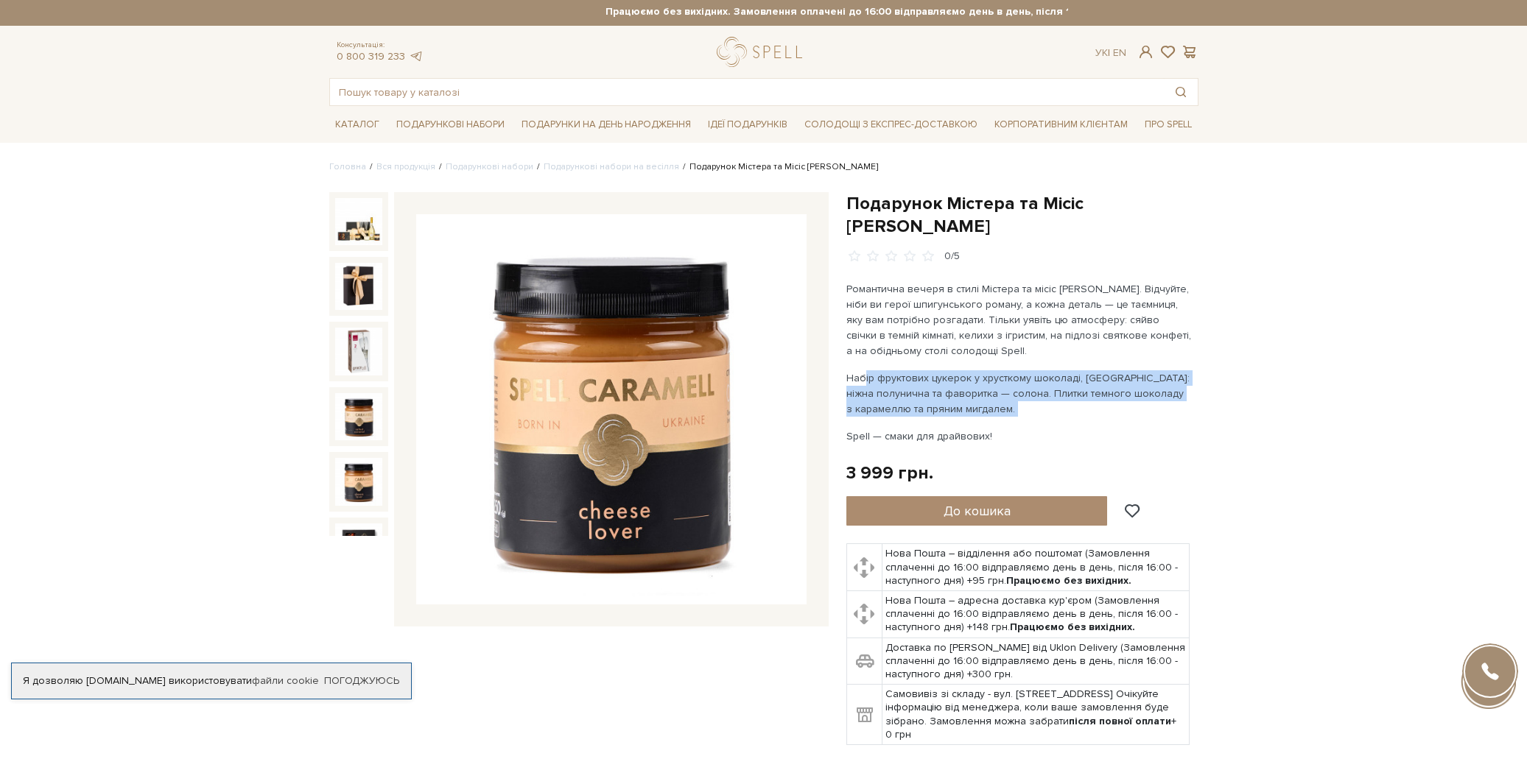
click at [924, 372] on p "Набір фруктових цукерок у хрусткому шоколаді, [GEOGRAPHIC_DATA]: ніжна полуничн…" at bounding box center [1019, 393] width 345 height 46
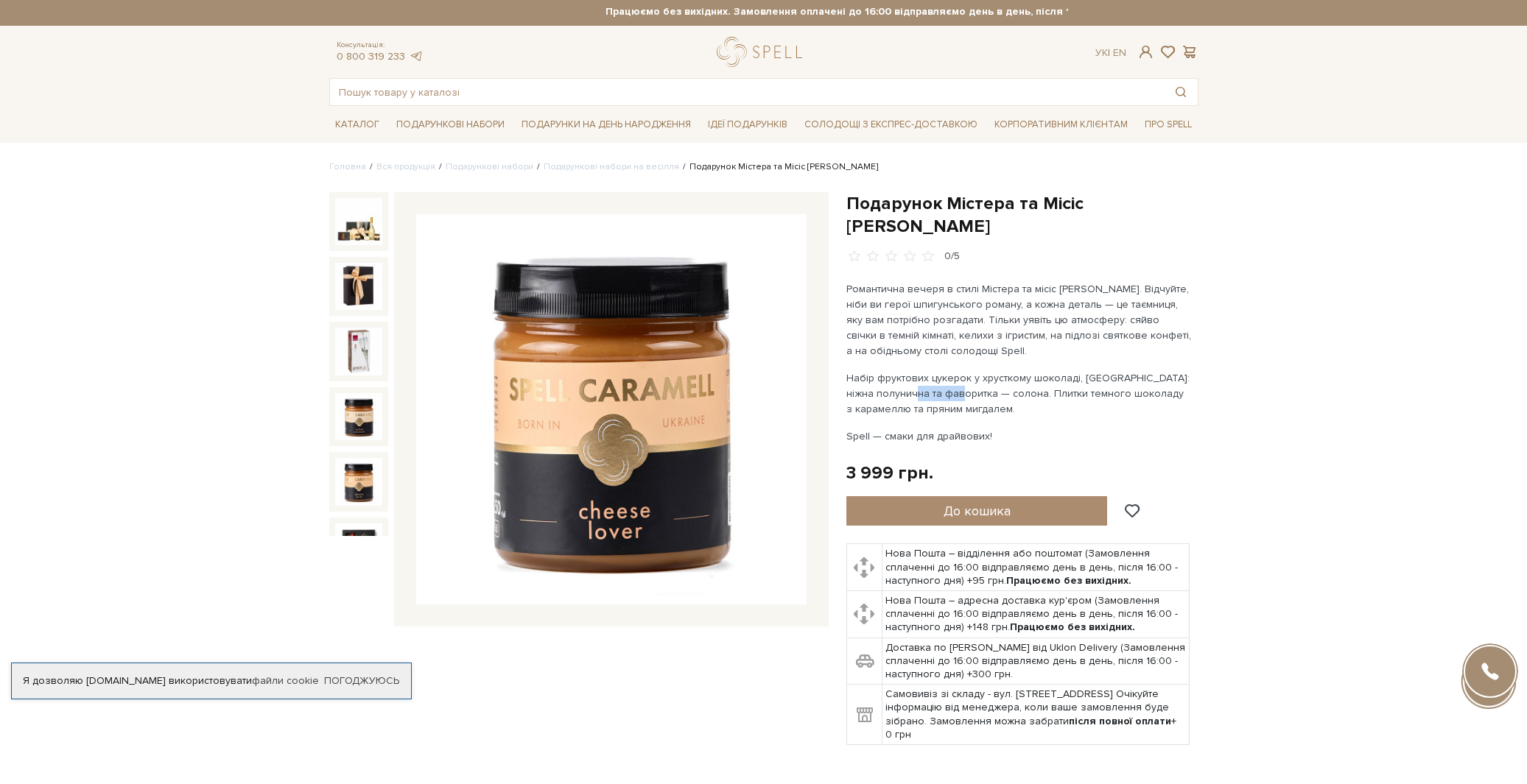
click at [924, 372] on p "Набір фруктових цукерок у хрусткому шоколаді, [GEOGRAPHIC_DATA]: ніжна полуничн…" at bounding box center [1019, 393] width 345 height 46
click at [884, 294] on p "Романтична вечеря в стилі Містера та місіс [PERSON_NAME]. Відчуйте, ніби ви гер…" at bounding box center [1019, 320] width 345 height 77
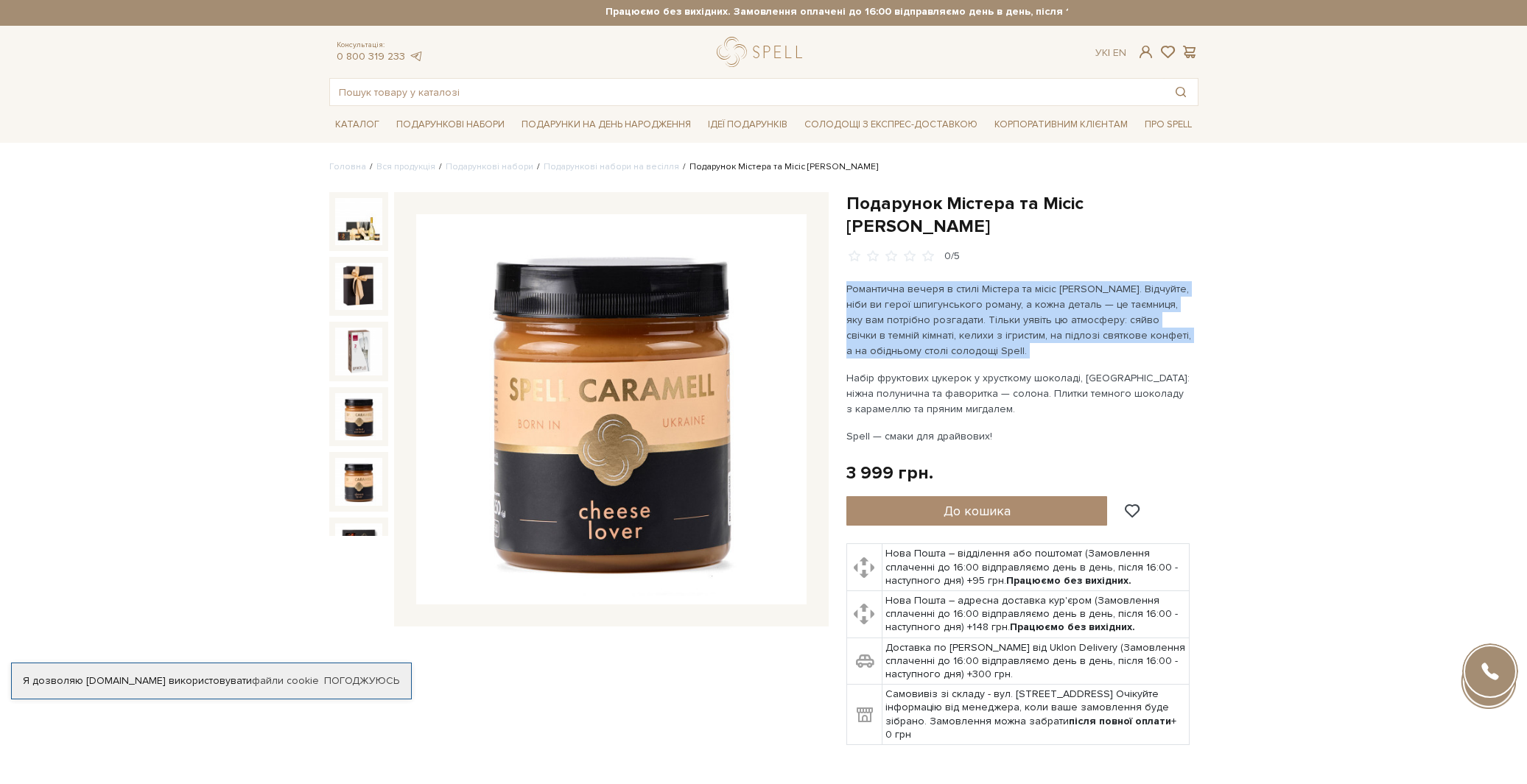
click at [884, 294] on p "Романтична вечеря в стилі Містера та місіс [PERSON_NAME]. Відчуйте, ніби ви гер…" at bounding box center [1019, 320] width 345 height 77
click at [886, 331] on p "Романтична вечеря в стилі Містера та місіс [PERSON_NAME]. Відчуйте, ніби ви гер…" at bounding box center [1019, 320] width 345 height 77
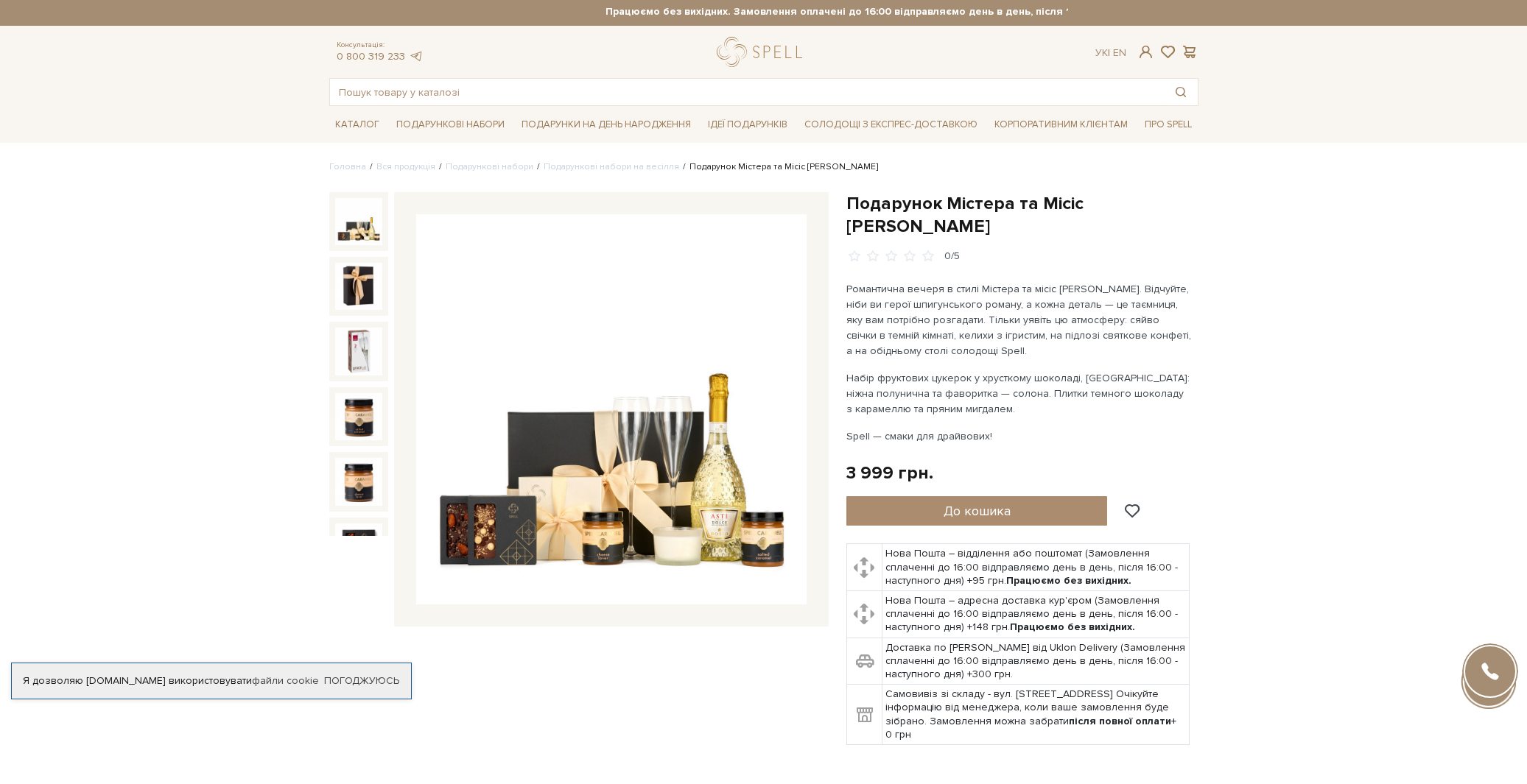
scroll to position [0, 0]
